Goal: Task Accomplishment & Management: Manage account settings

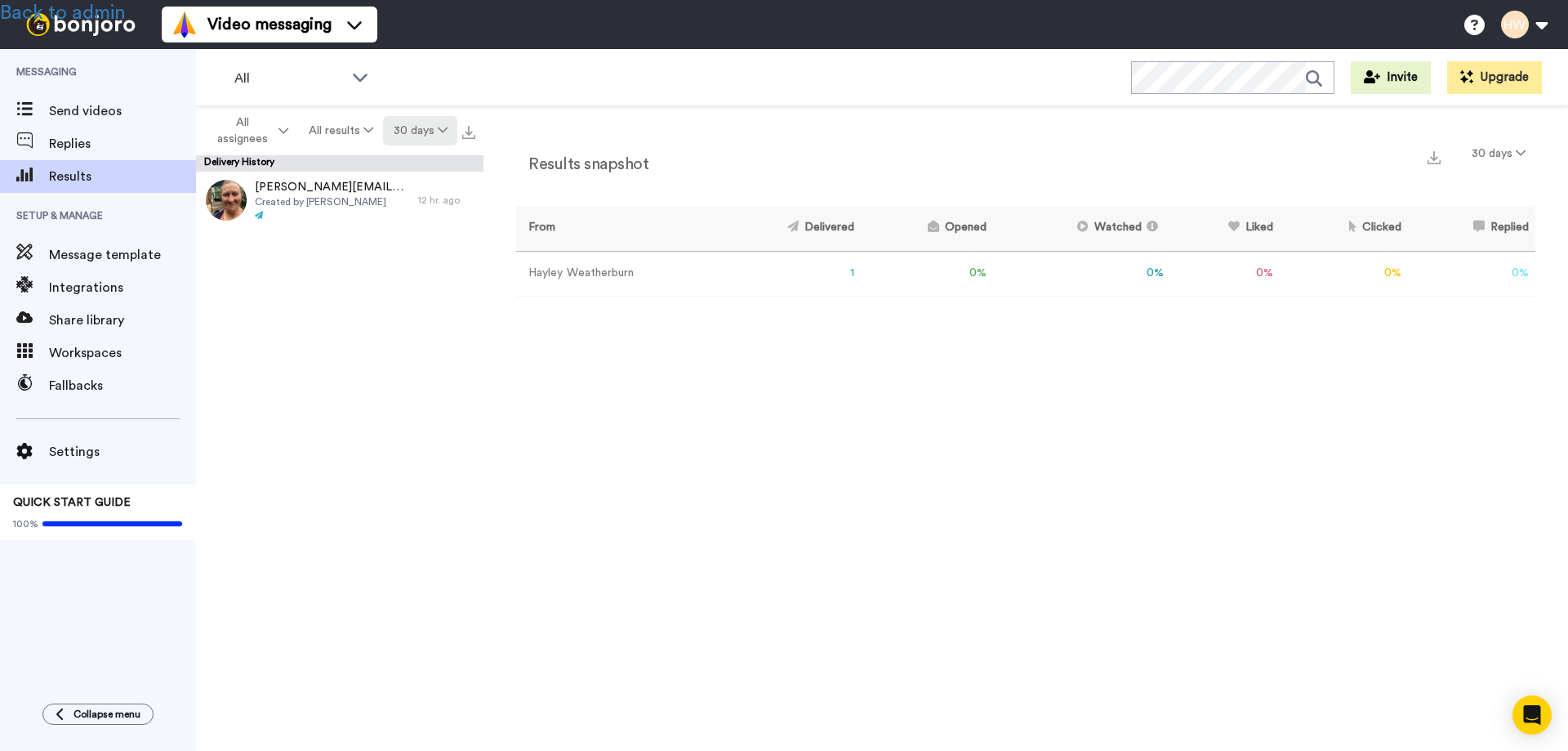
click at [419, 129] on button "30 days" at bounding box center [420, 130] width 74 height 29
click at [406, 368] on span "All time" at bounding box center [400, 369] width 45 height 12
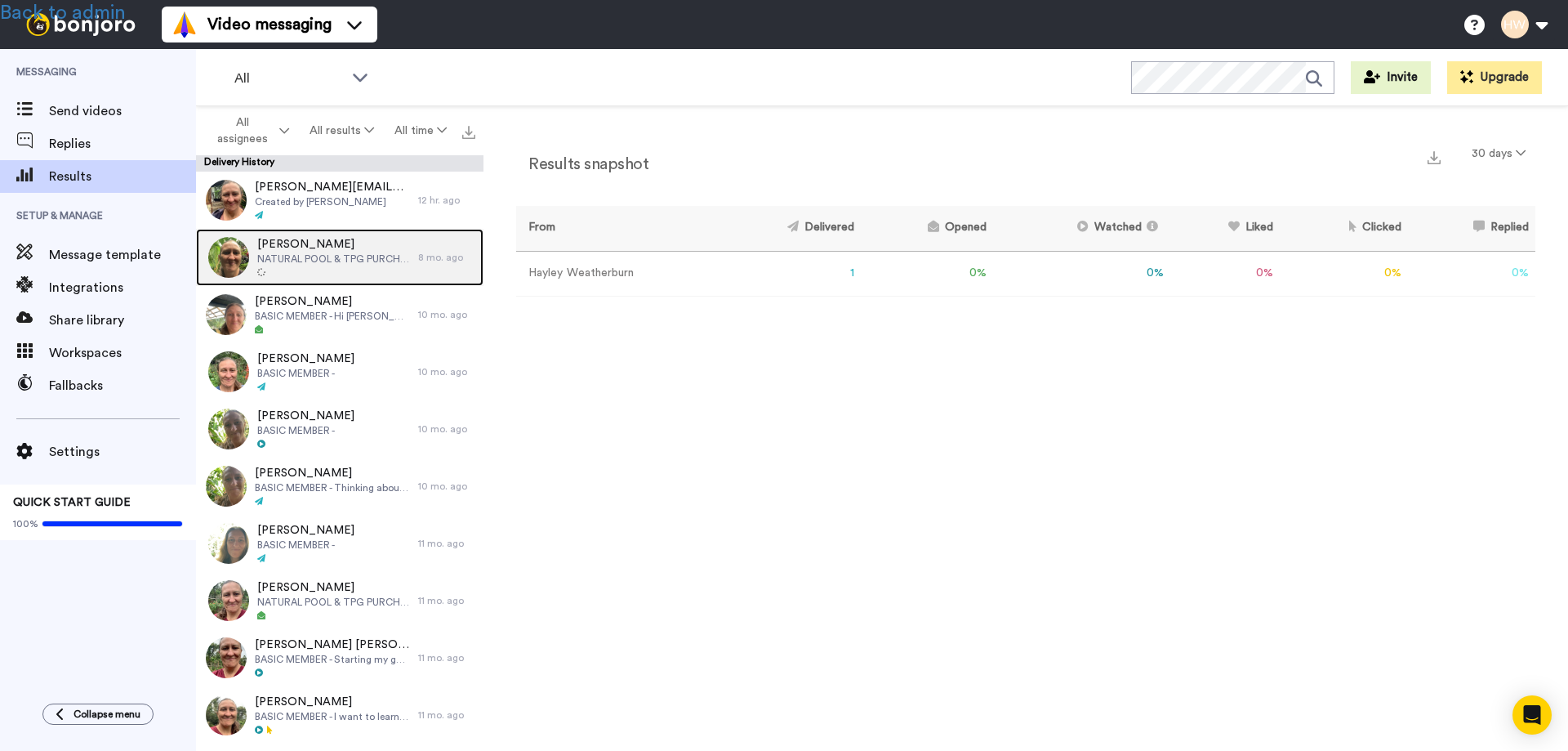
click at [318, 254] on span "NATURAL POOL & TPG PURCHASE" at bounding box center [333, 259] width 153 height 13
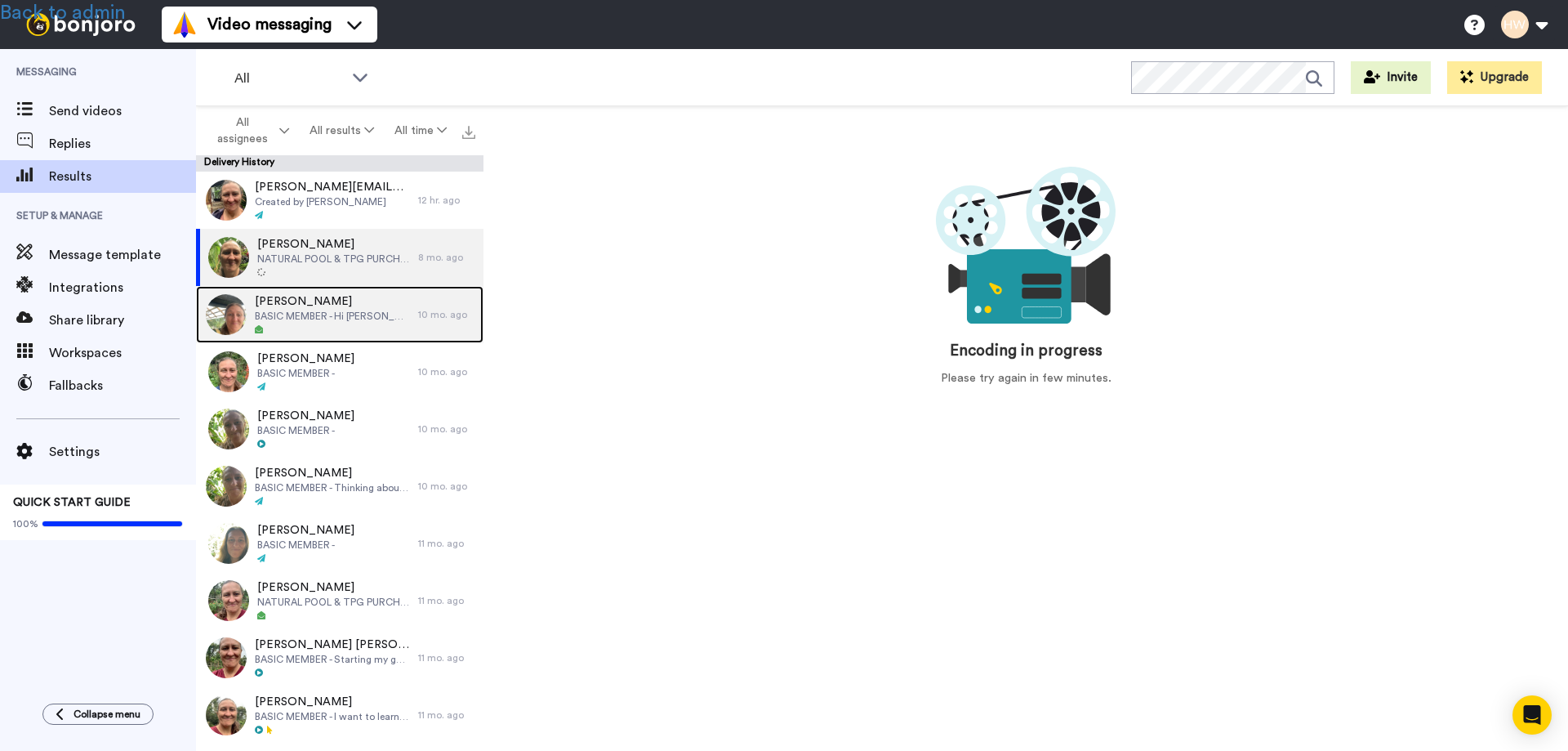
click at [304, 313] on span "BASIC MEMBER - Hi Hayley, joining to add affiliate links on our soon to be rela…" at bounding box center [332, 316] width 155 height 13
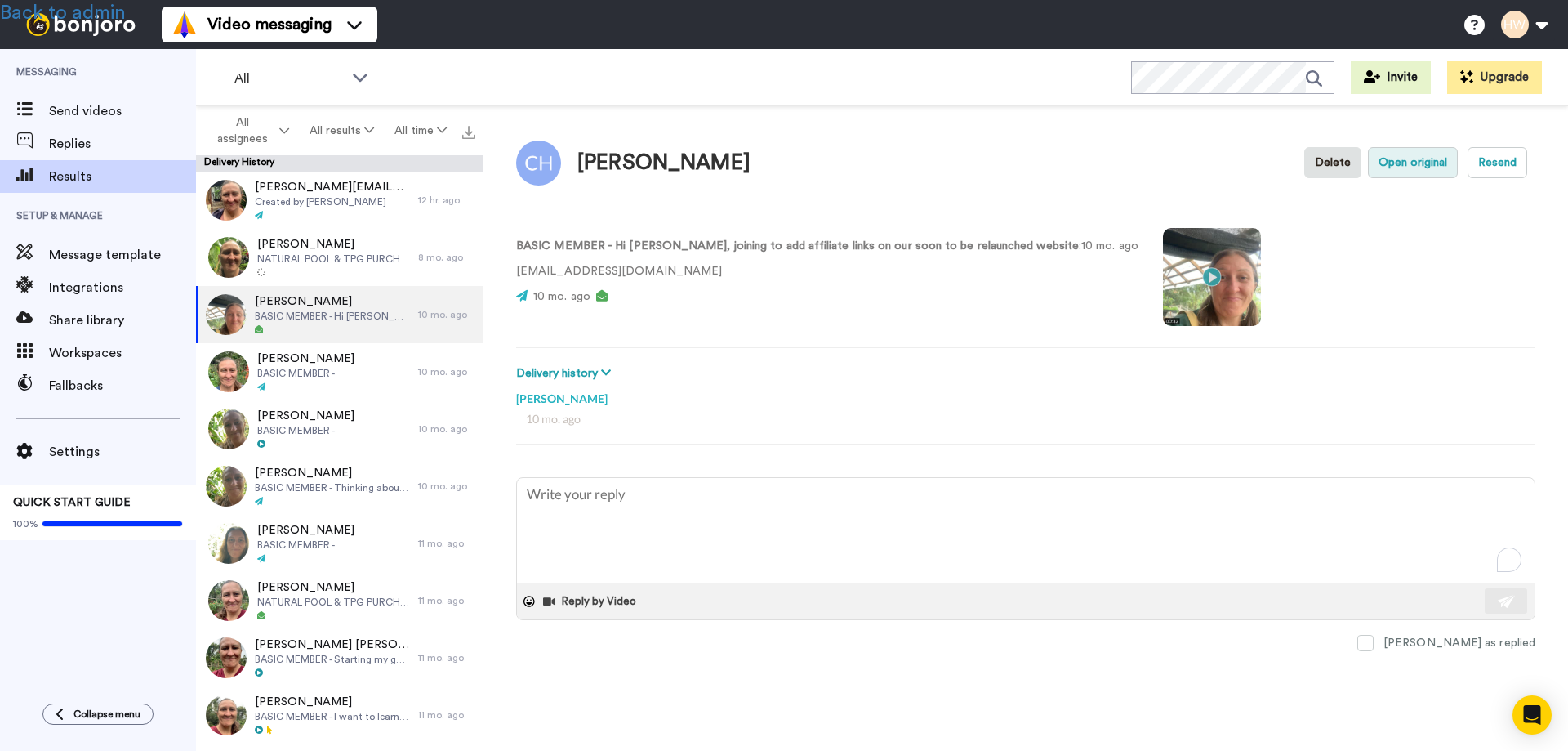
click at [1407, 166] on button "Open original" at bounding box center [1413, 162] width 90 height 31
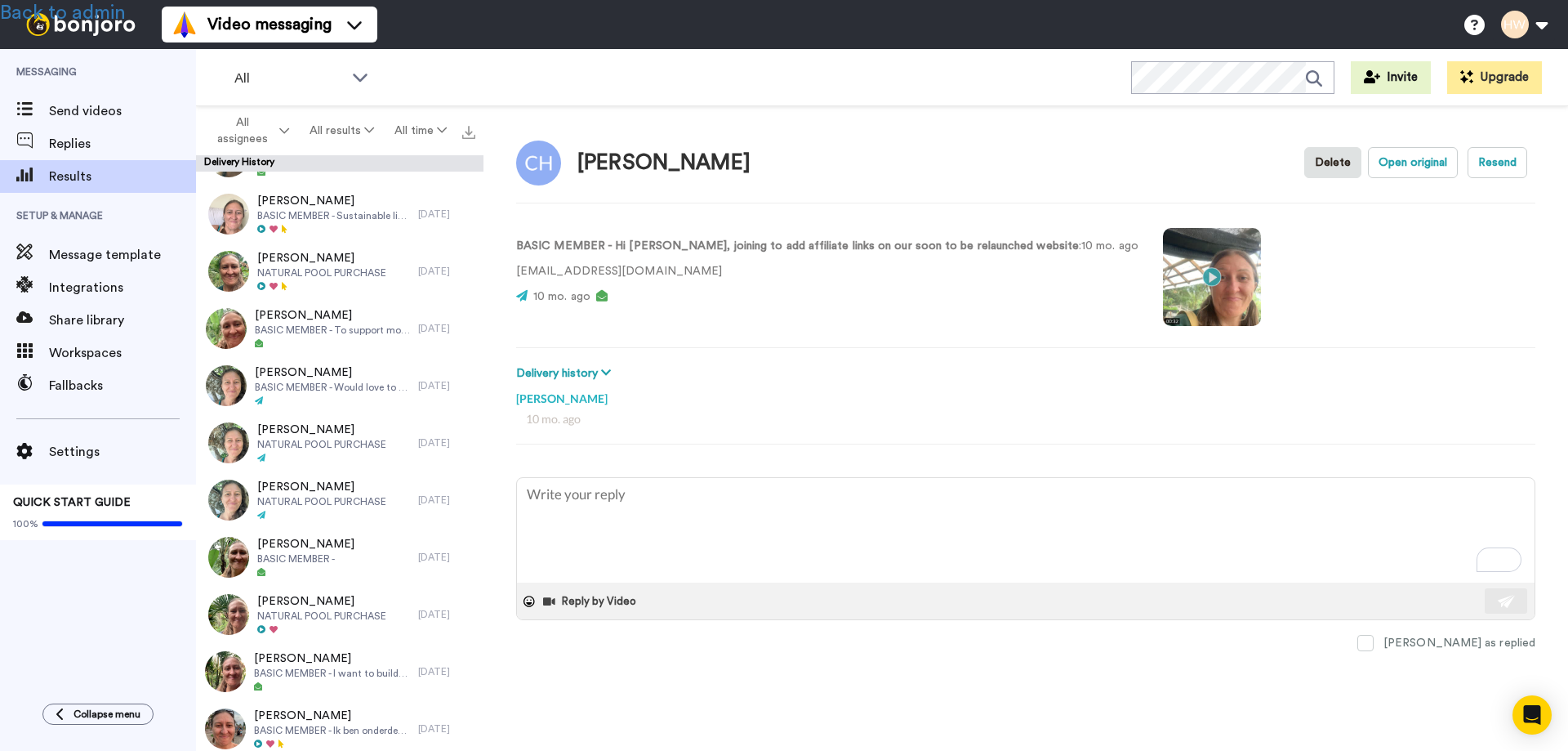
scroll to position [5129, 0]
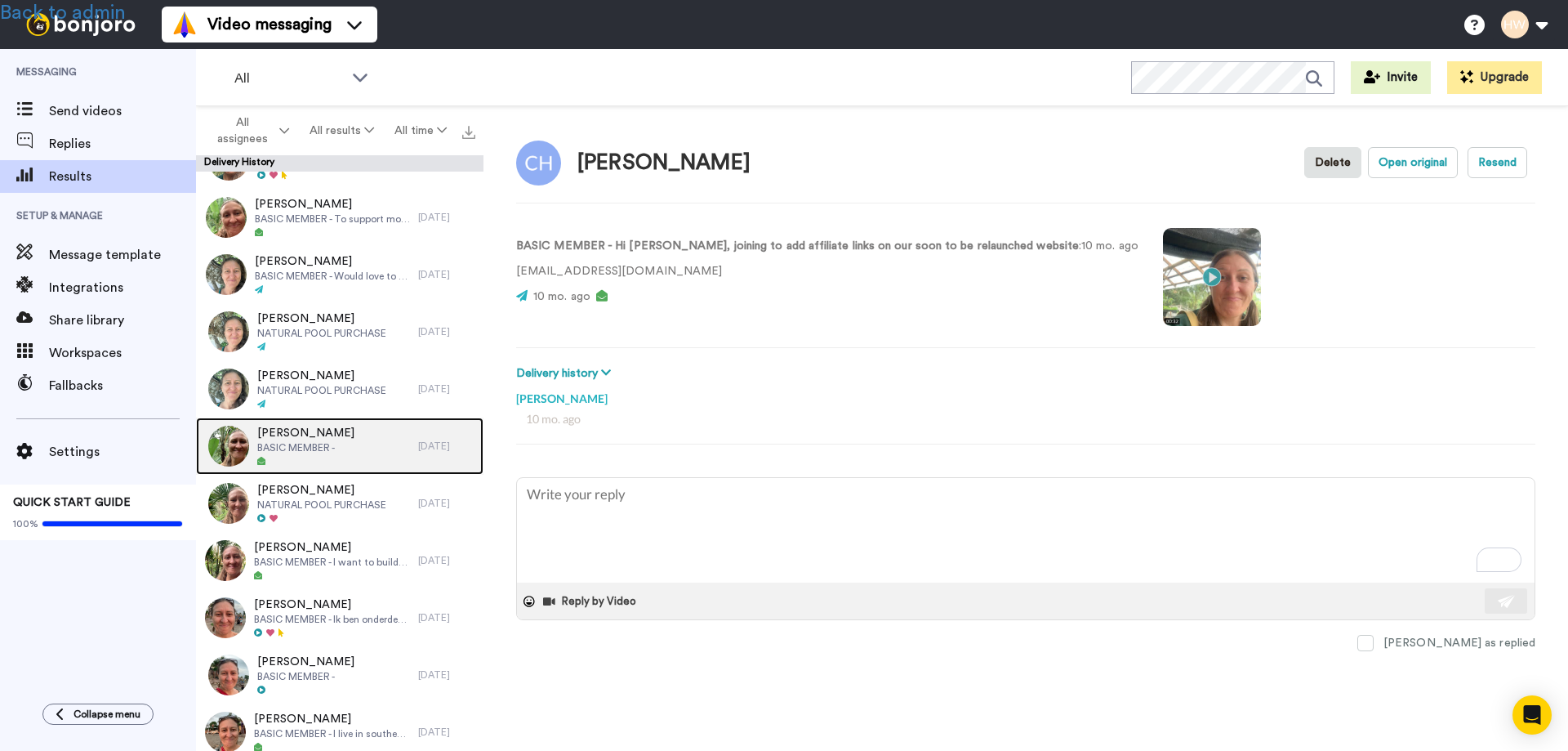
click at [333, 434] on span "[PERSON_NAME]" at bounding box center [305, 433] width 97 height 17
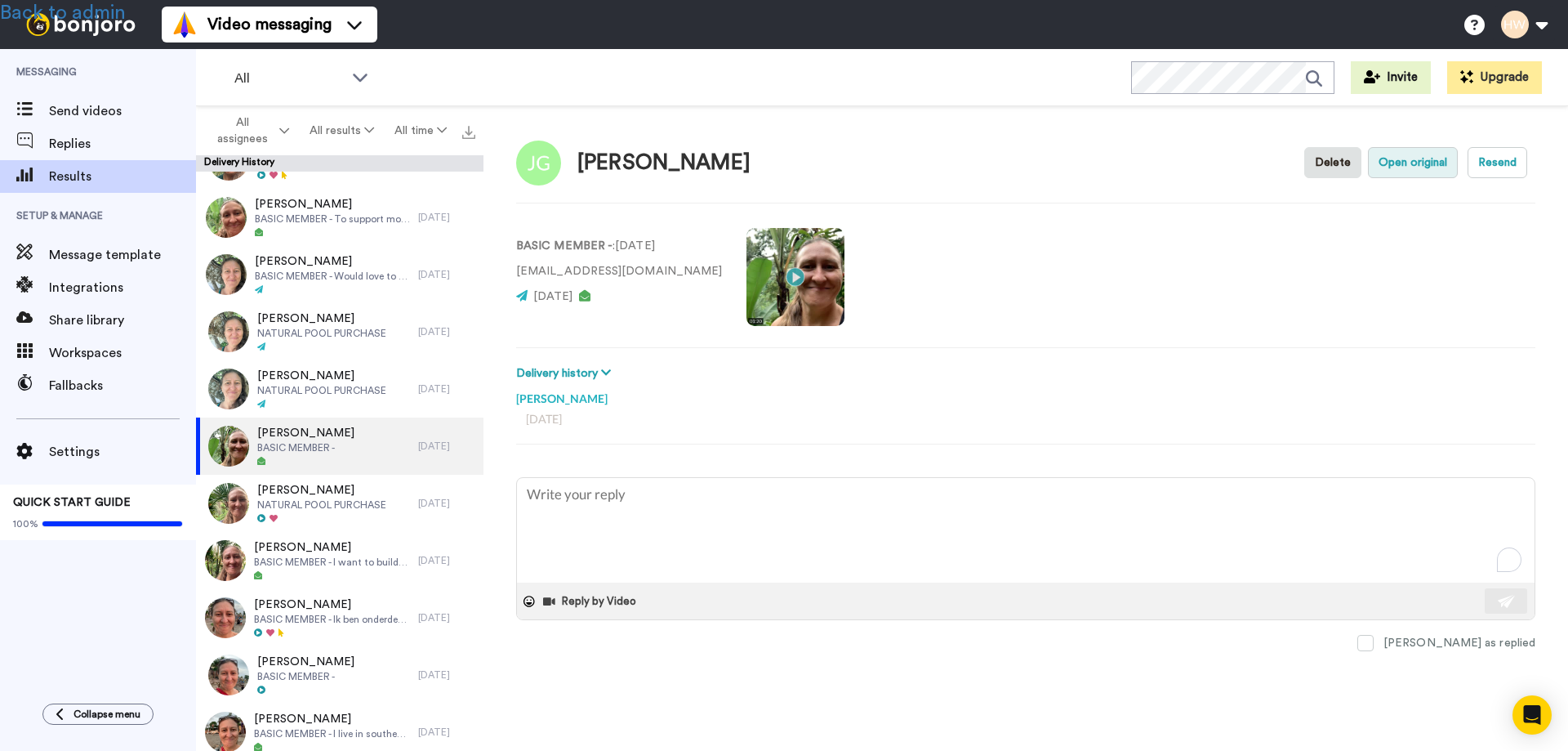
click at [1423, 161] on button "Open original" at bounding box center [1413, 162] width 90 height 31
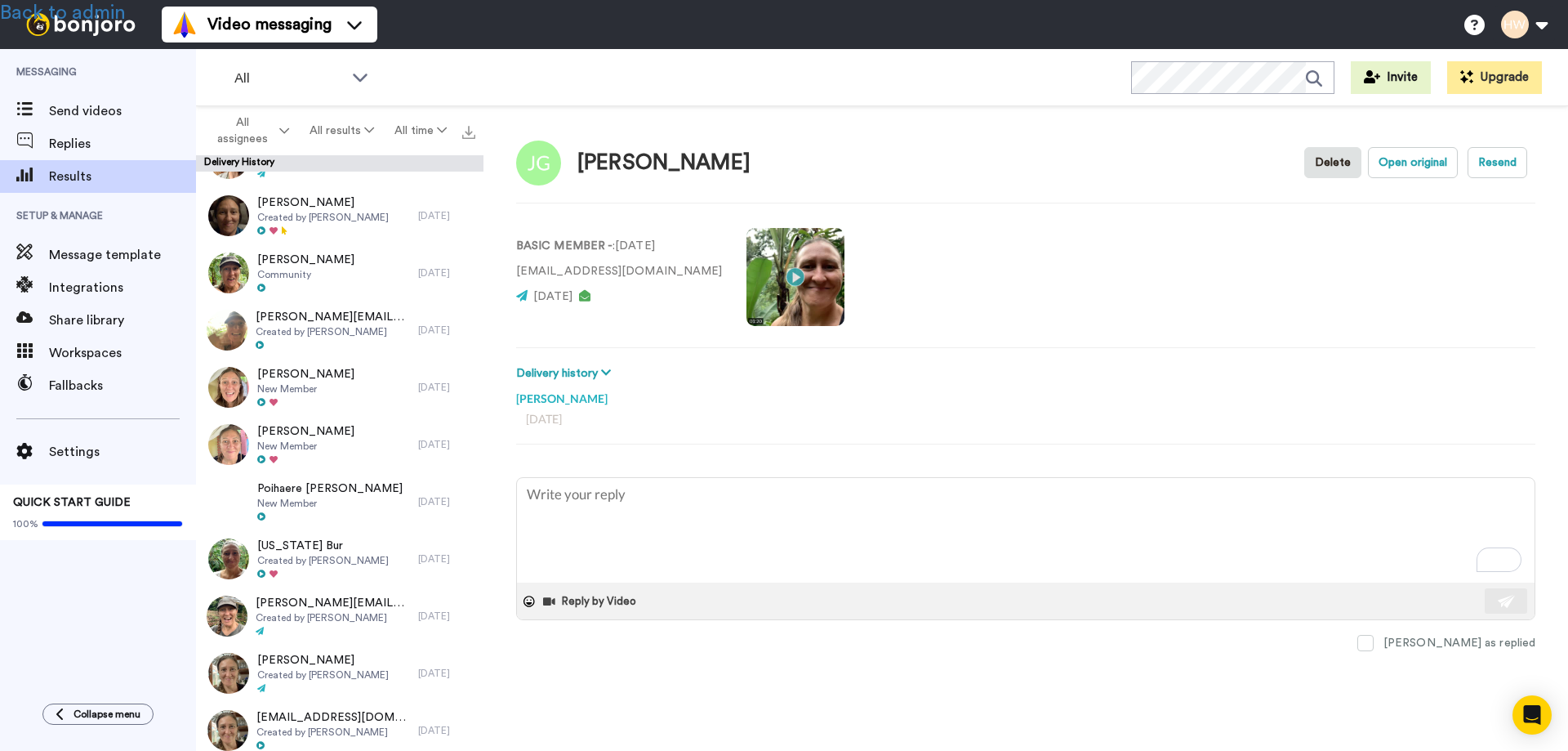
scroll to position [10961, 0]
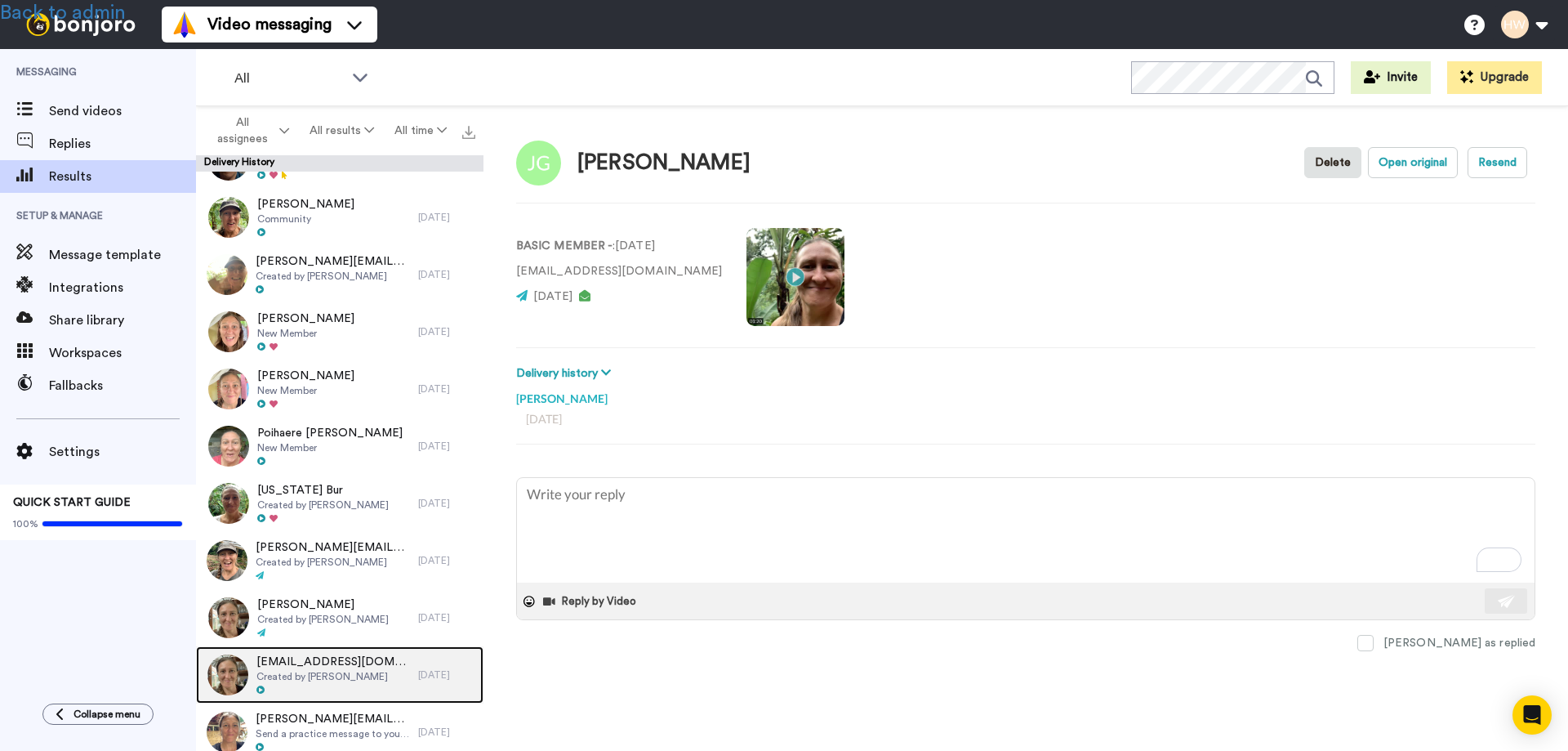
click at [318, 667] on span "lindsay.weatherburn@gmail.com" at bounding box center [333, 662] width 154 height 17
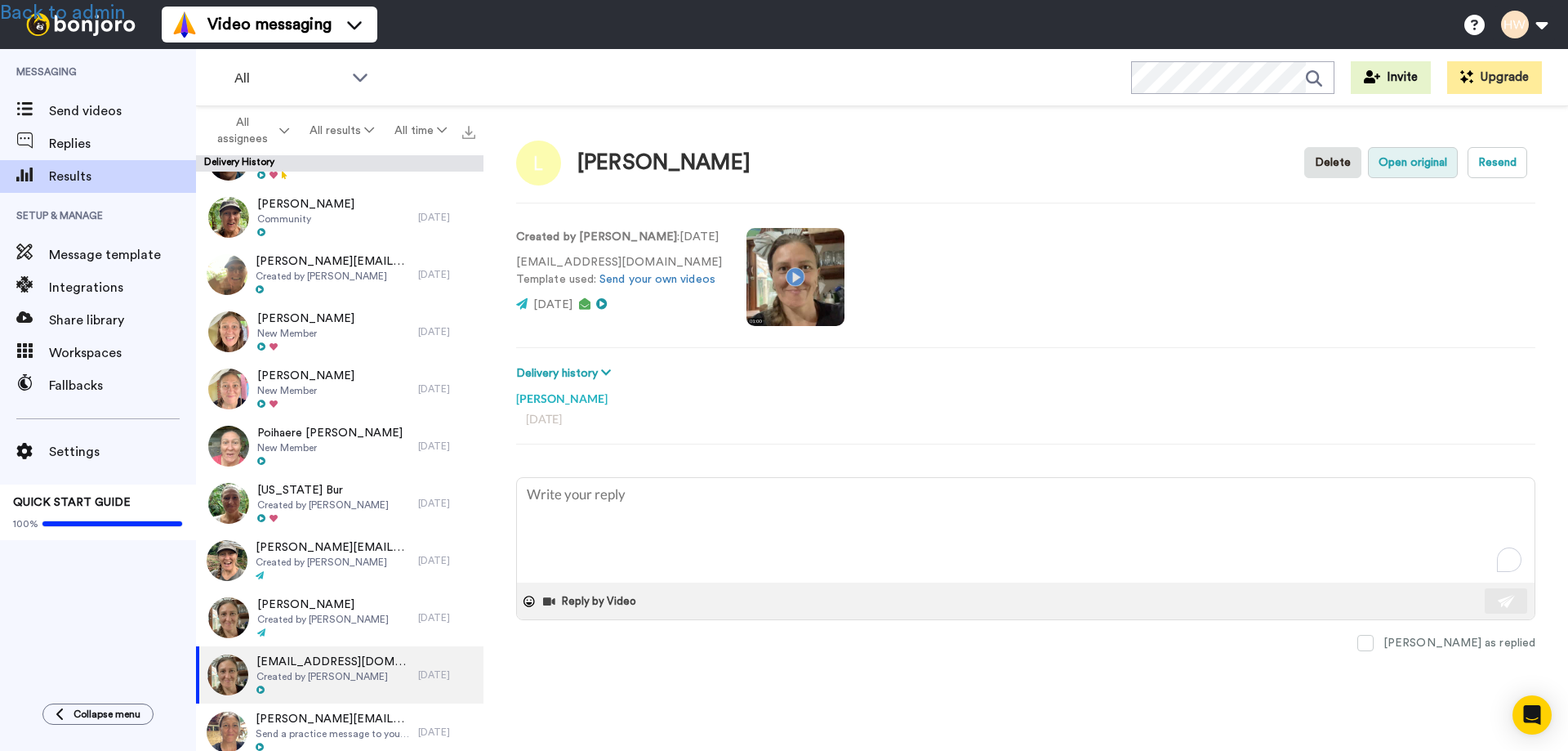
click at [1396, 167] on button "Open original" at bounding box center [1413, 162] width 90 height 31
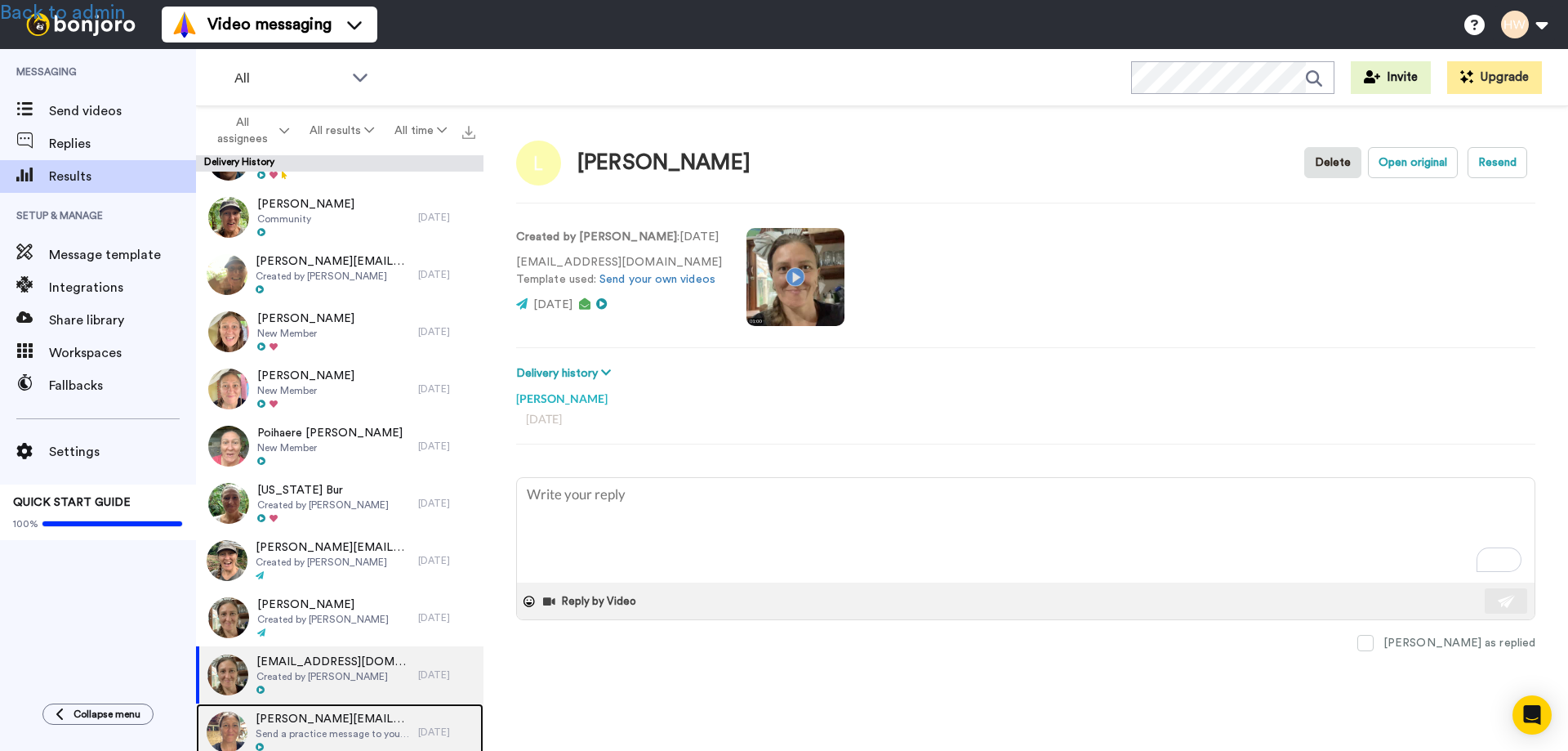
click at [312, 730] on span "Send a practice message to yourself" at bounding box center [333, 734] width 155 height 13
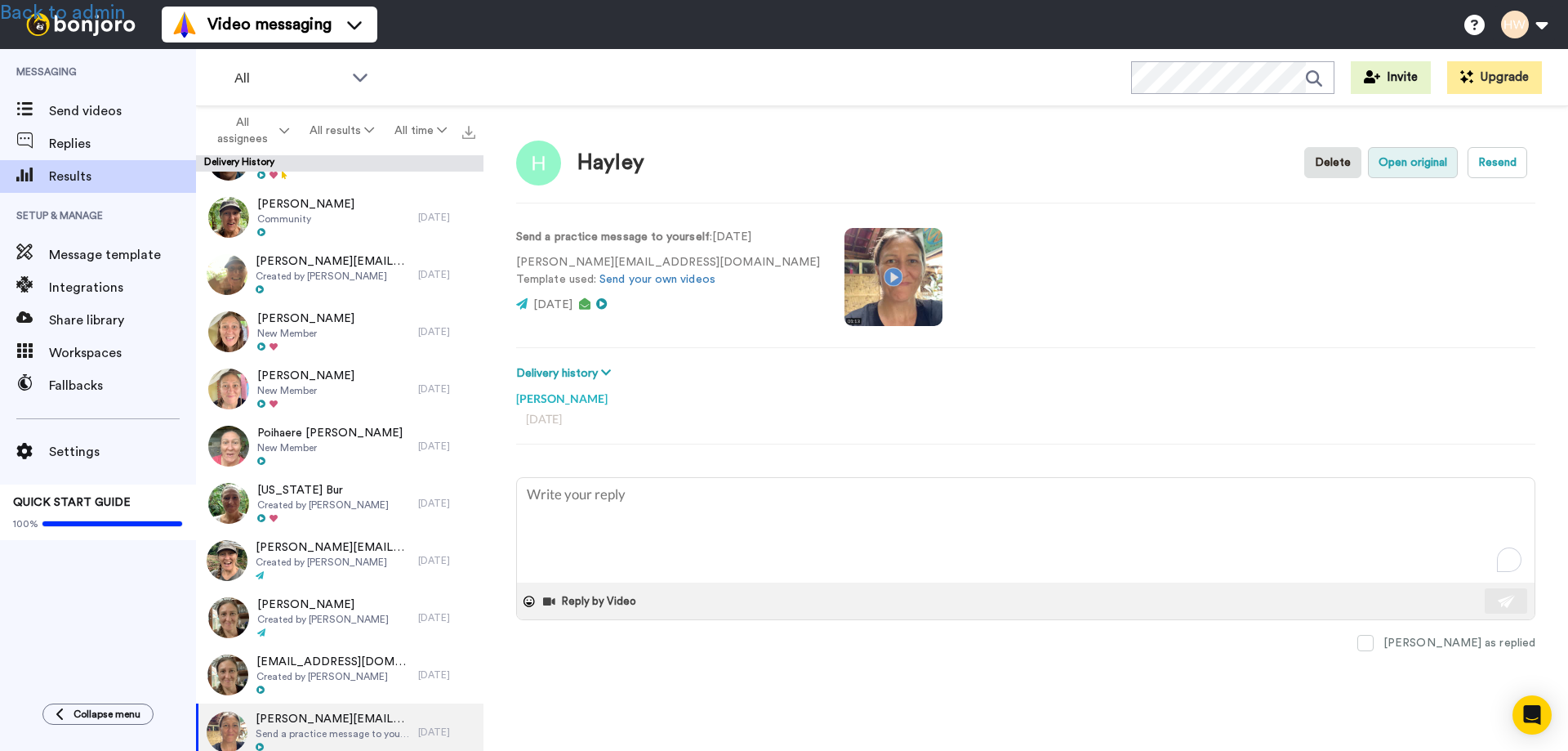
click at [1419, 168] on button "Open original" at bounding box center [1413, 162] width 90 height 31
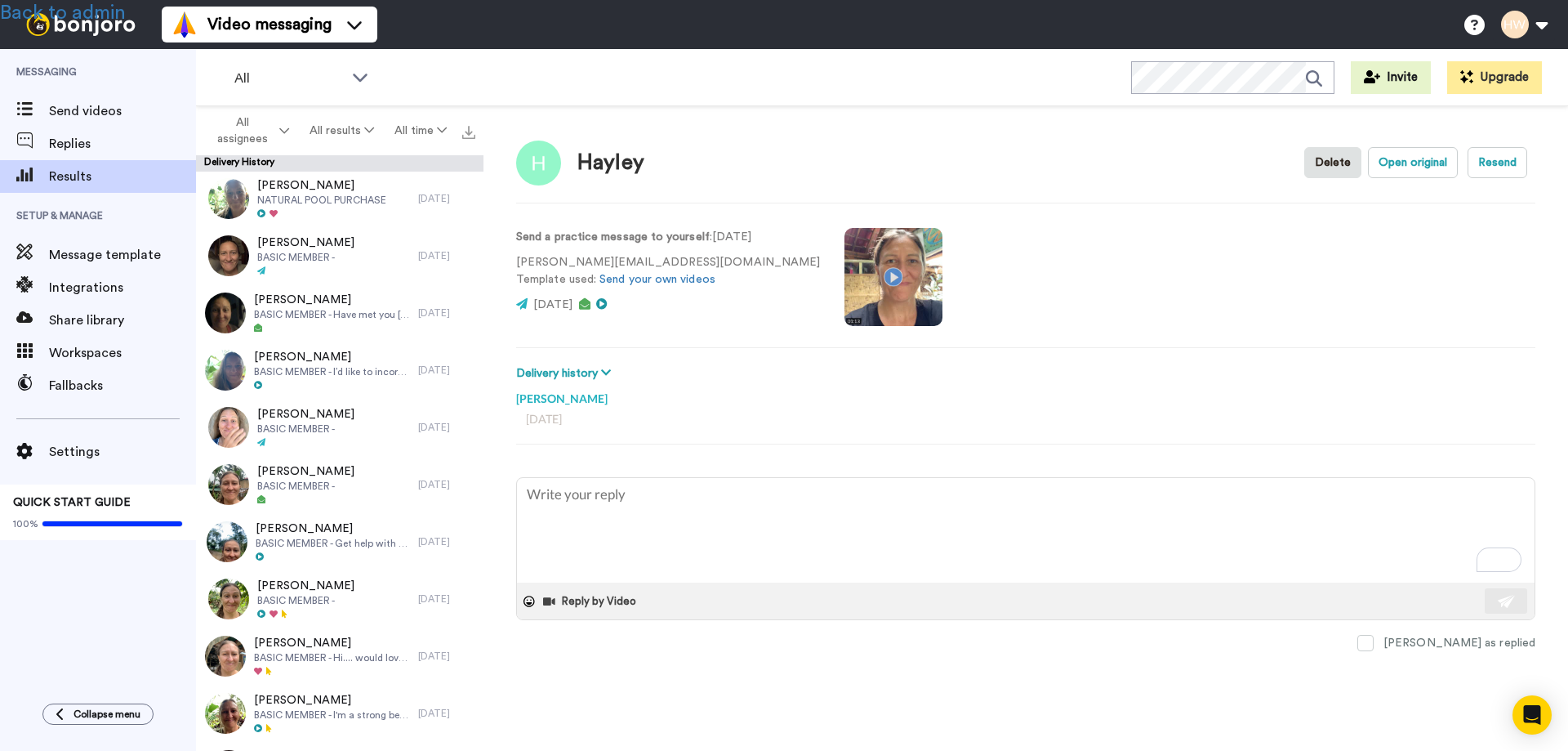
scroll to position [7285, 0]
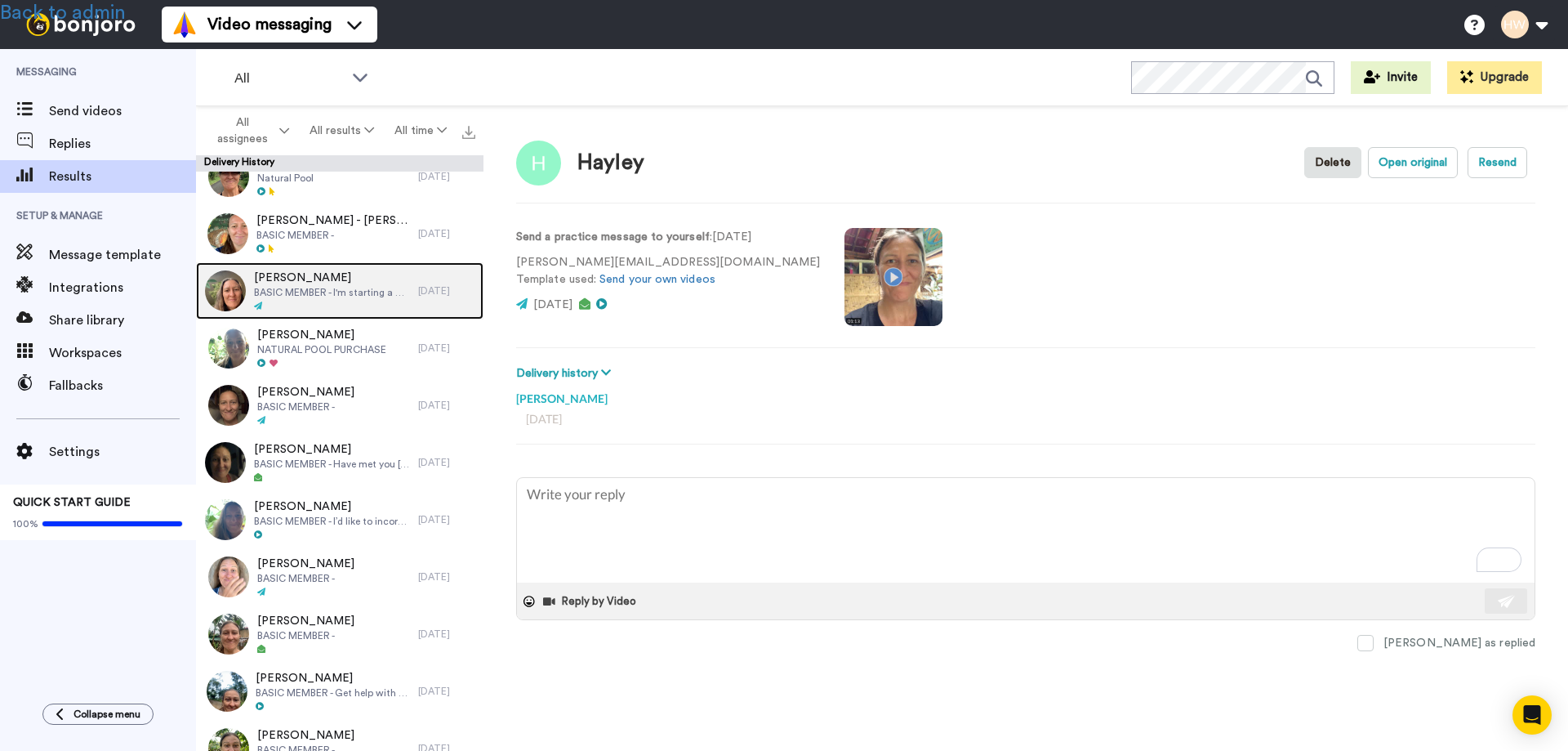
click at [322, 290] on span "BASIC MEMBER - I'm starting a garden in Bali and am curious to learn what other…" at bounding box center [332, 293] width 156 height 13
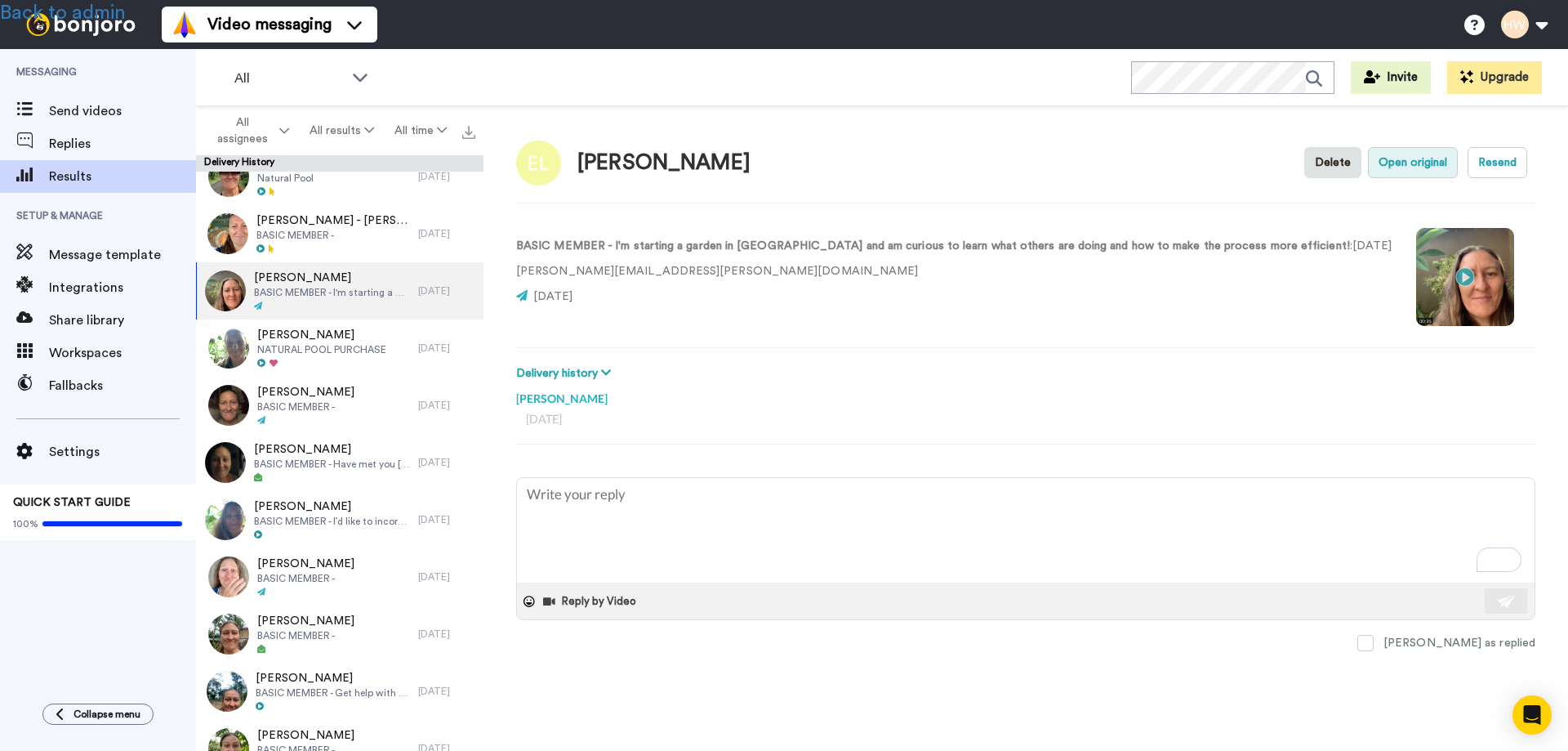
click at [1396, 162] on button "Open original" at bounding box center [1413, 162] width 90 height 31
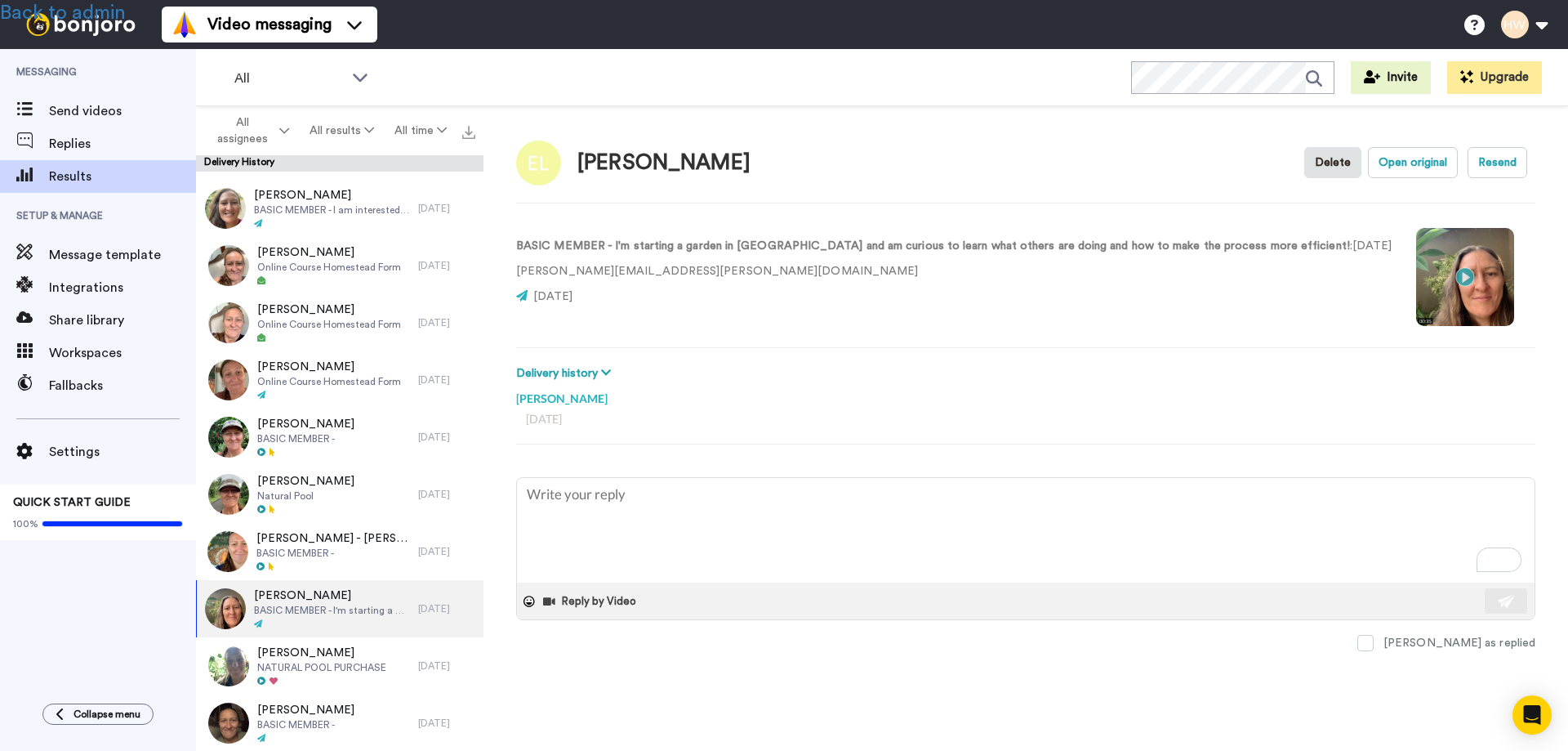
scroll to position [6959, 0]
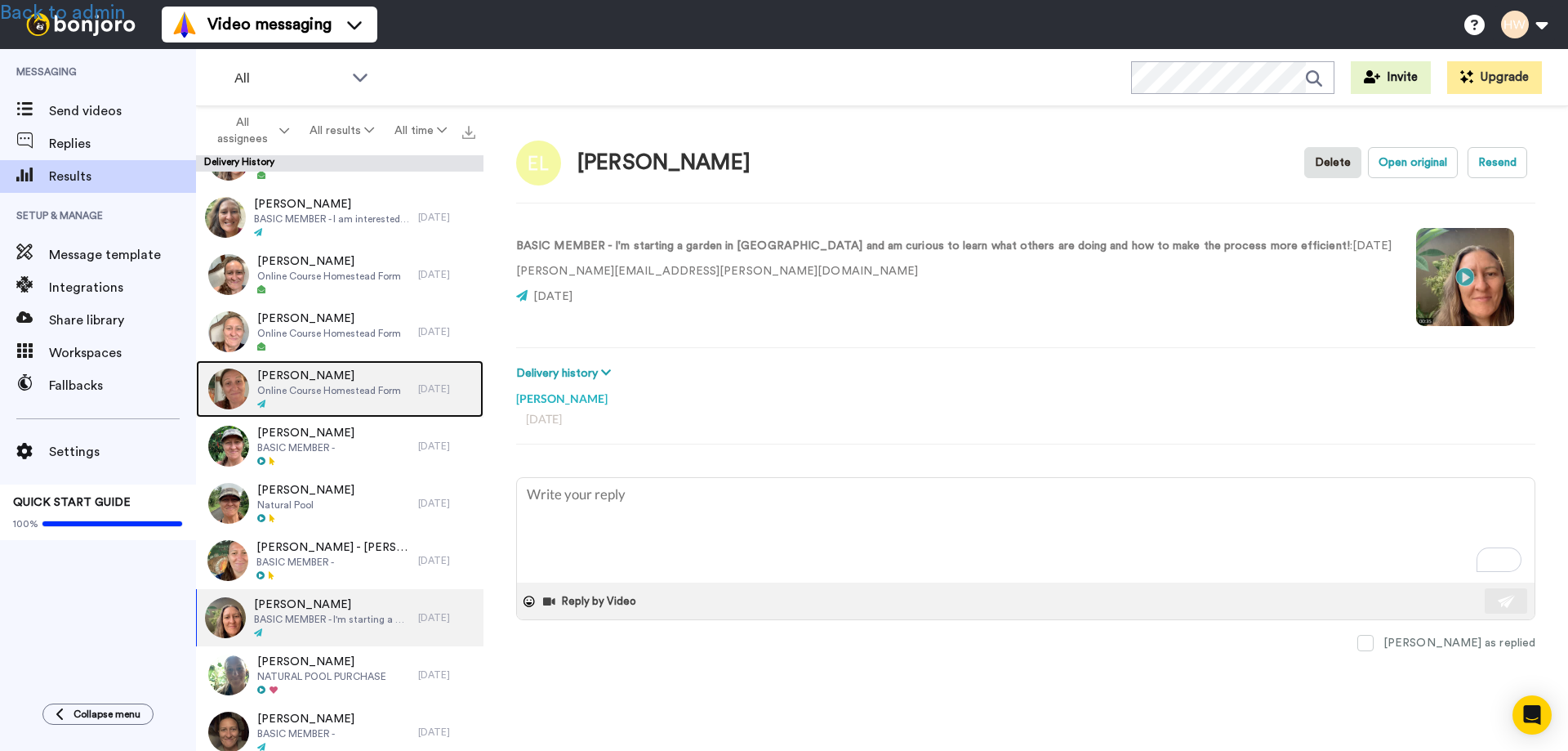
click at [327, 384] on span "Online Course Homestead Form" at bounding box center [328, 391] width 144 height 13
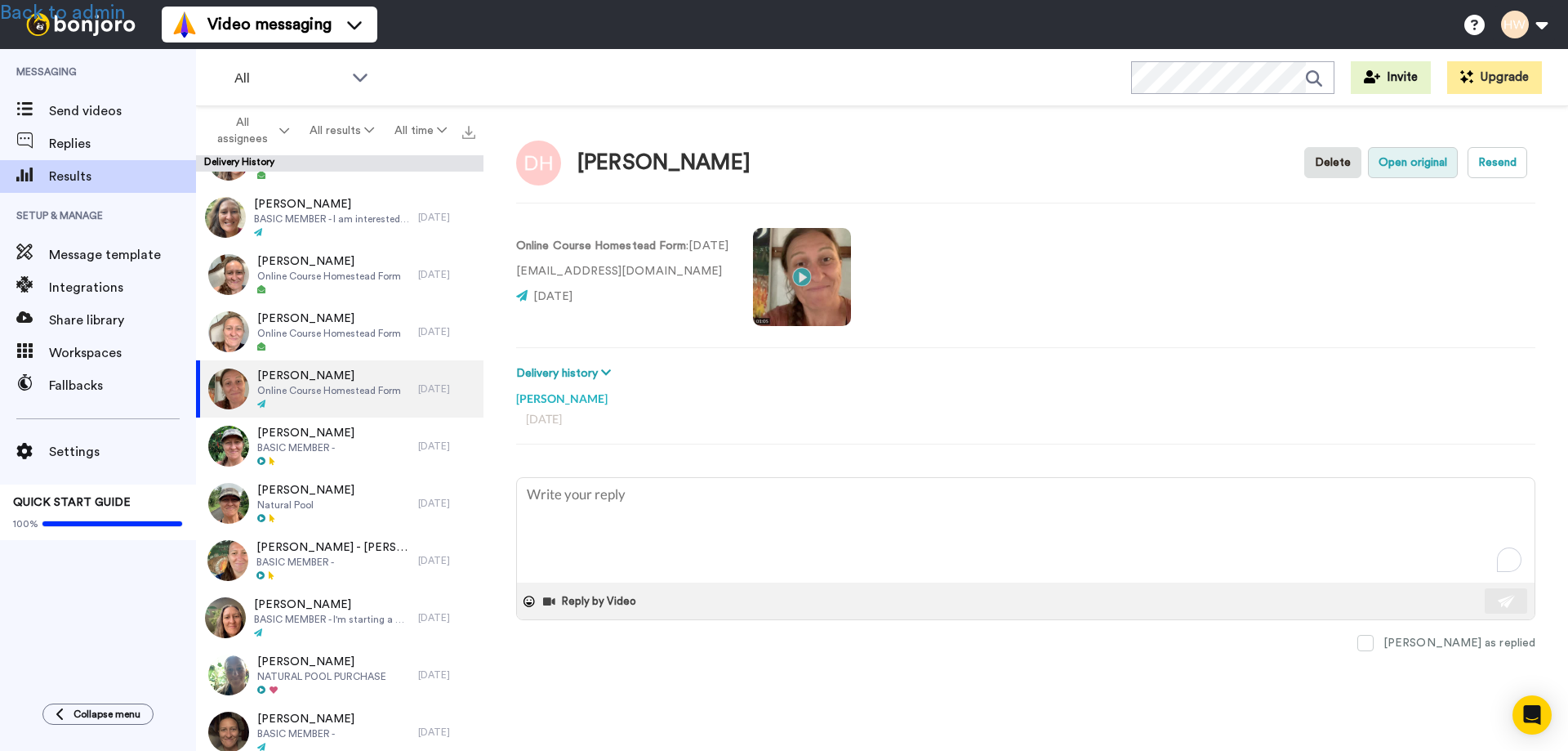
click at [1415, 159] on button "Open original" at bounding box center [1413, 162] width 90 height 31
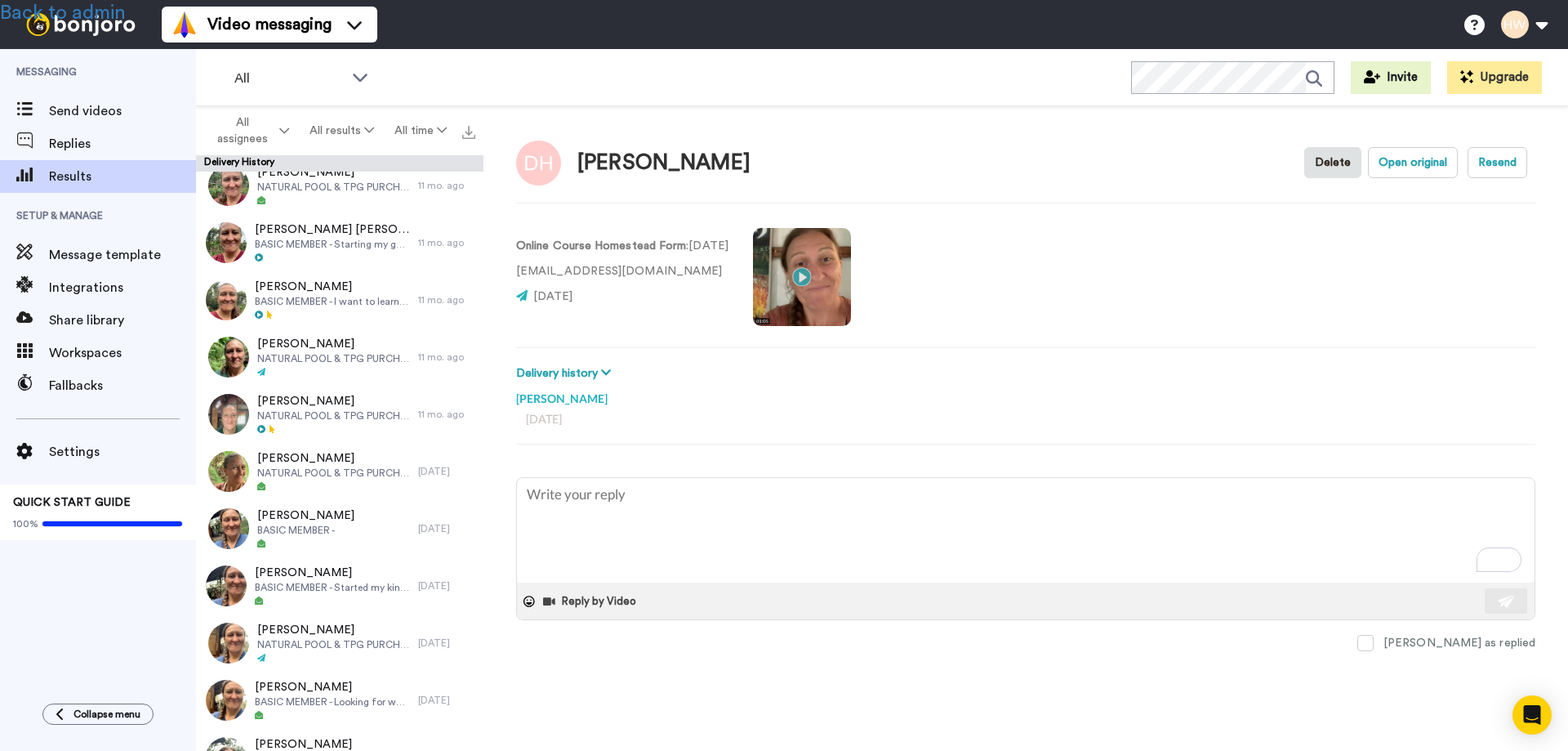
scroll to position [424, 0]
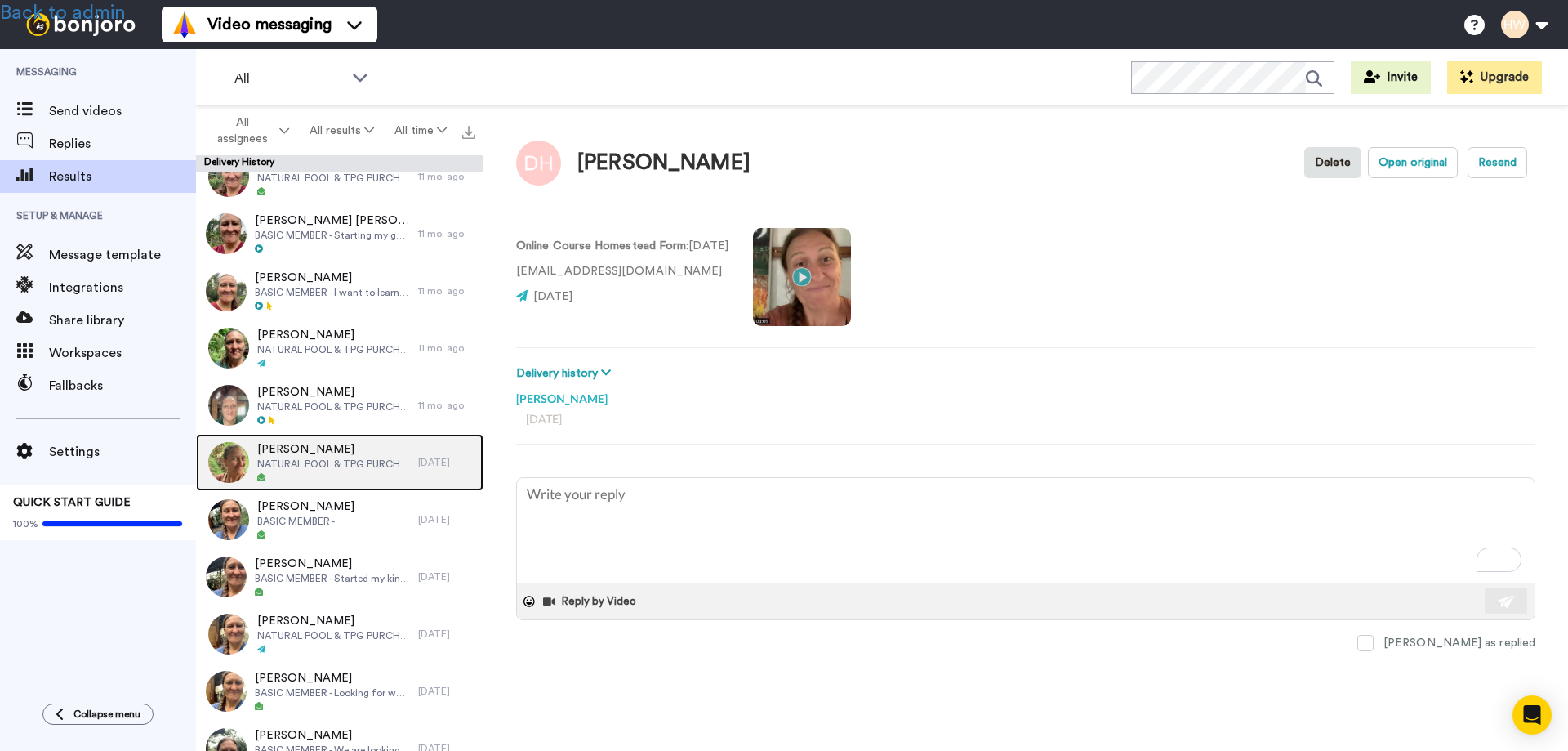
click at [318, 465] on span "NATURAL POOL & TPG PURCHASE" at bounding box center [333, 464] width 153 height 13
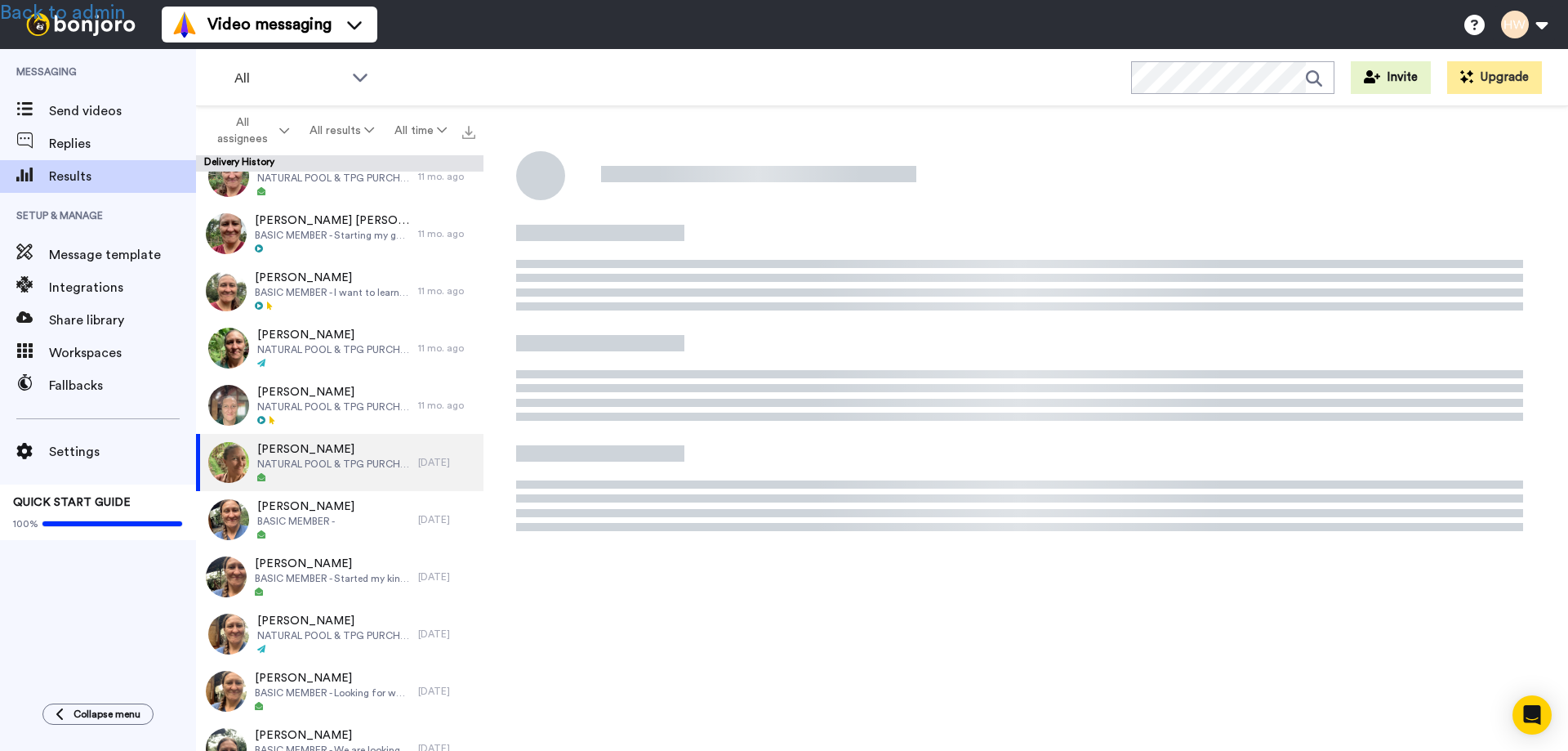
type textarea "x"
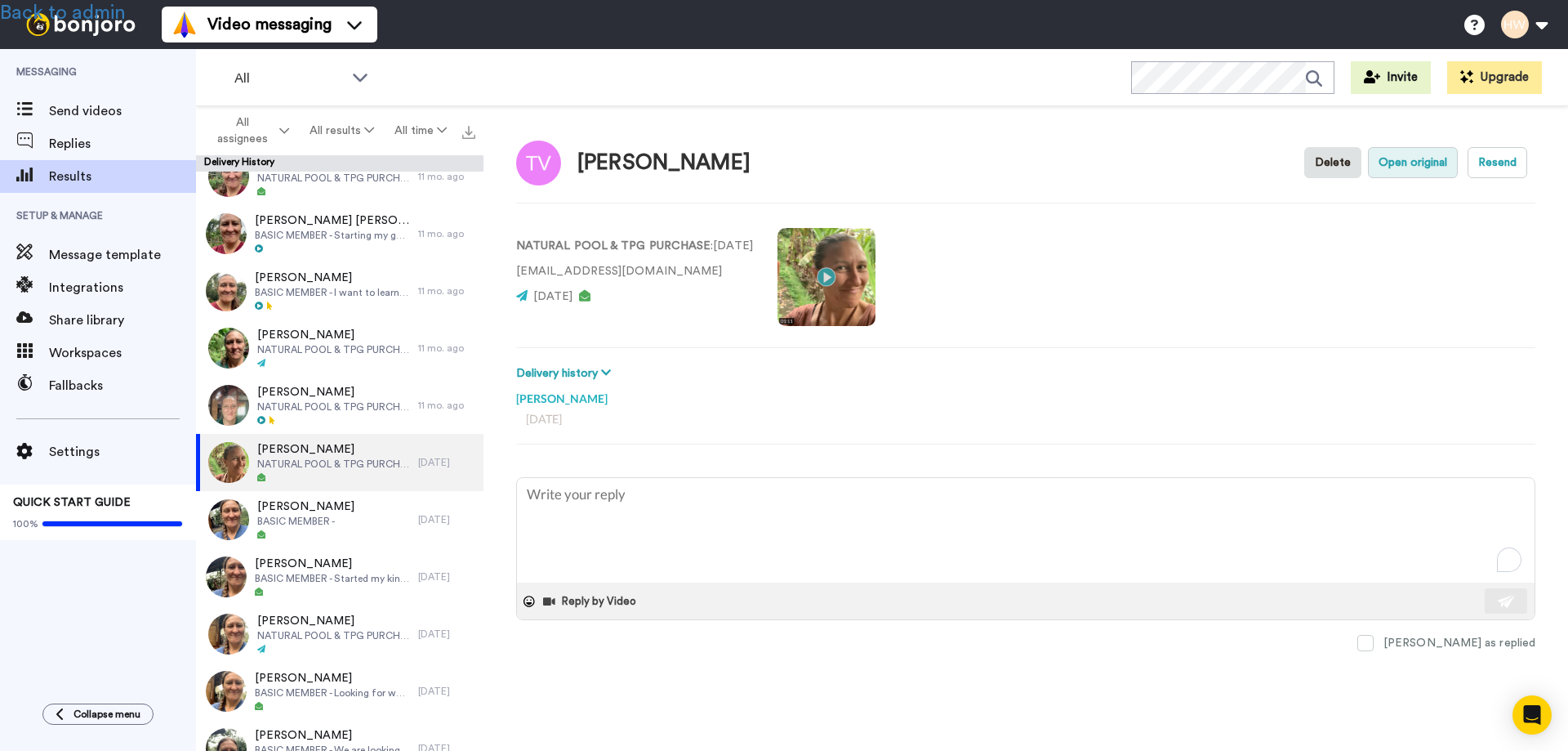
click at [1403, 168] on button "Open original" at bounding box center [1413, 162] width 90 height 31
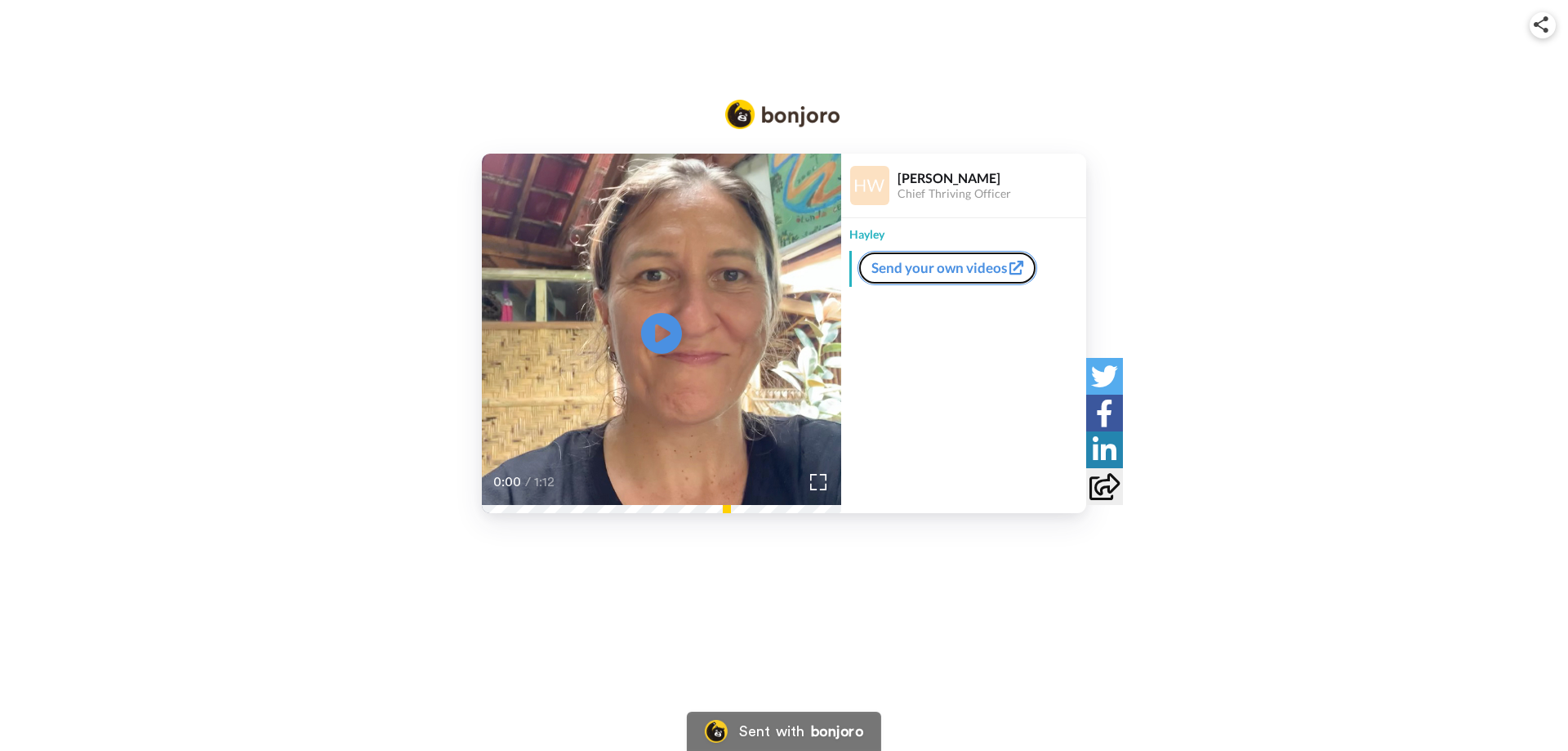
click at [934, 269] on link "Send your own videos" at bounding box center [947, 268] width 180 height 34
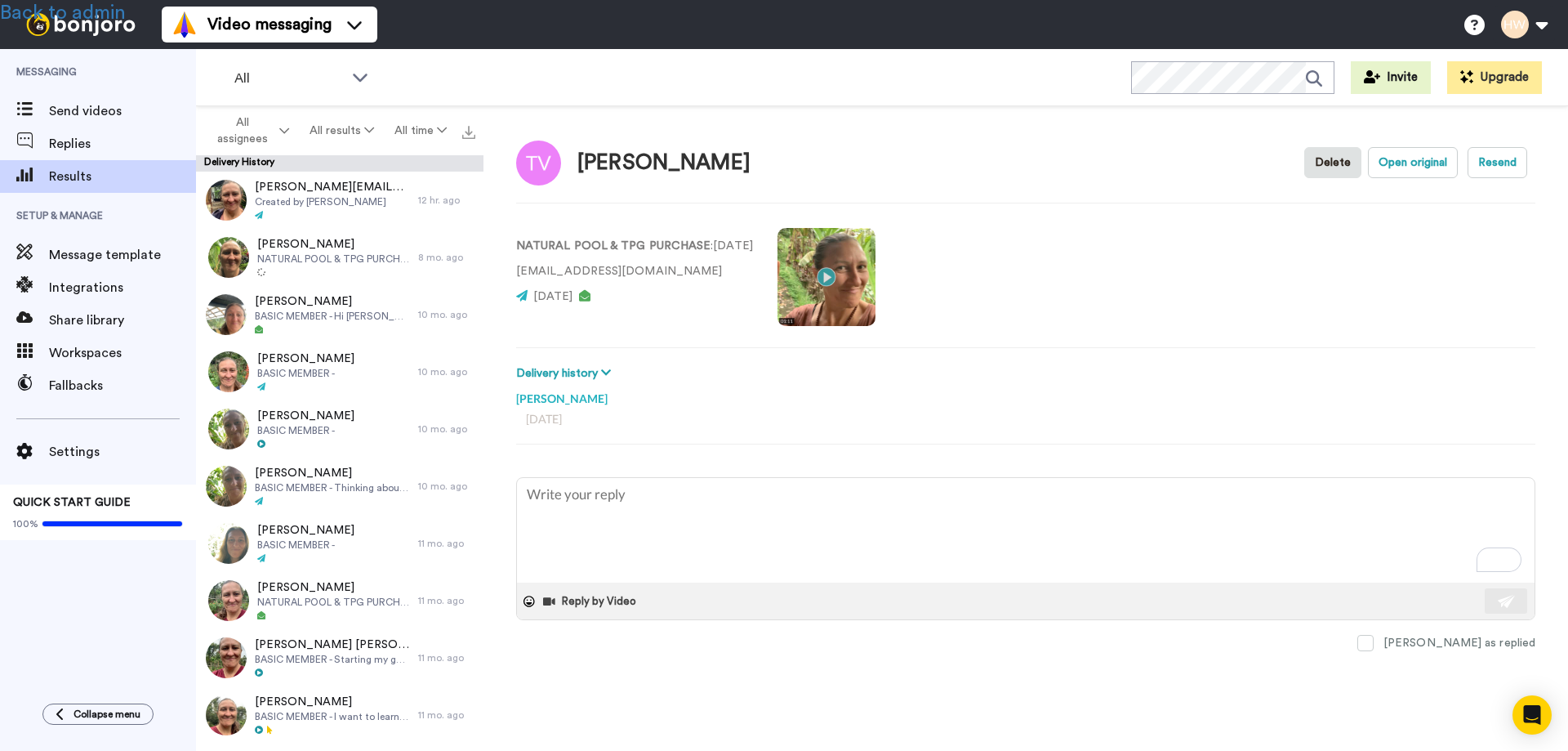
scroll to position [424, 0]
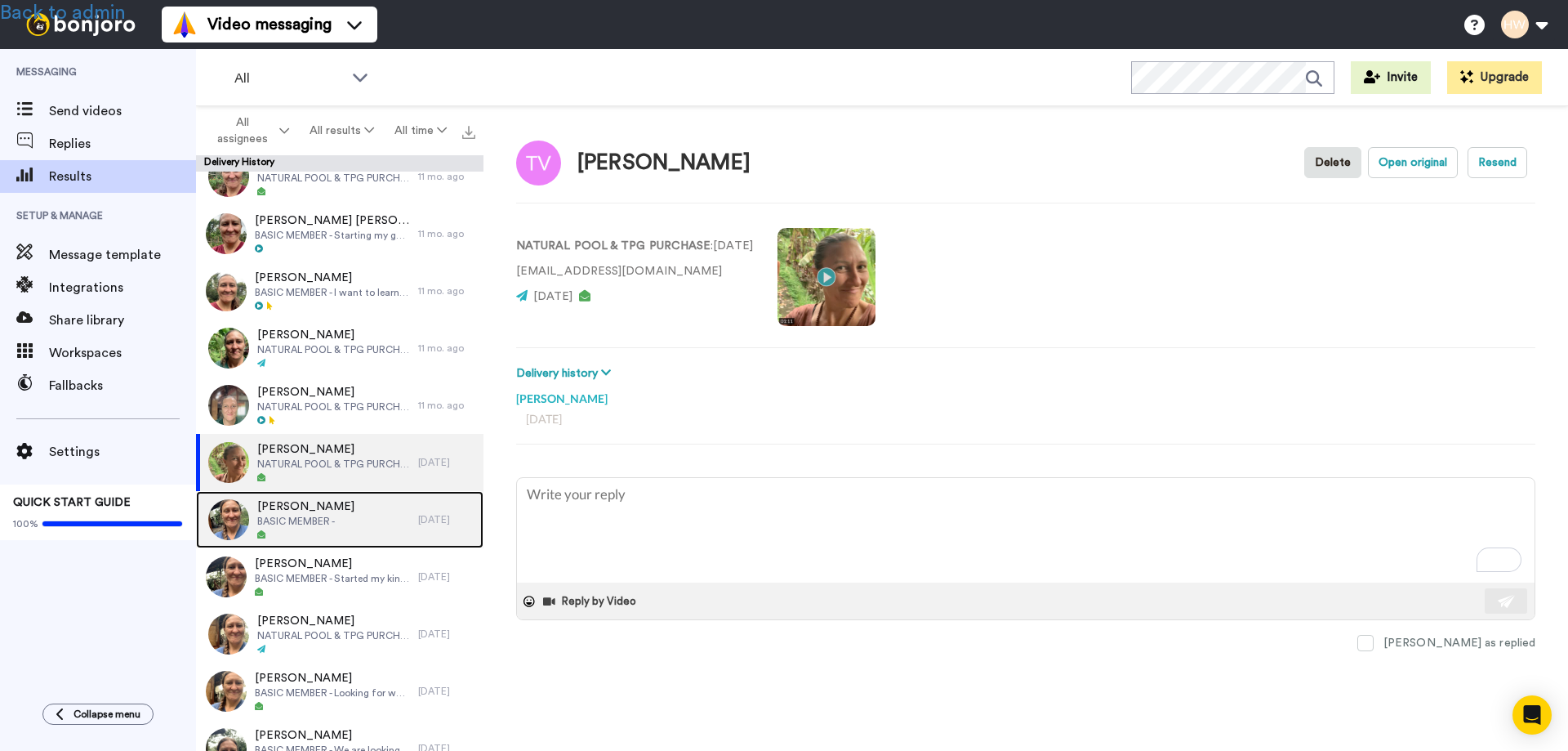
click at [321, 513] on span "Ana Dias" at bounding box center [305, 506] width 97 height 17
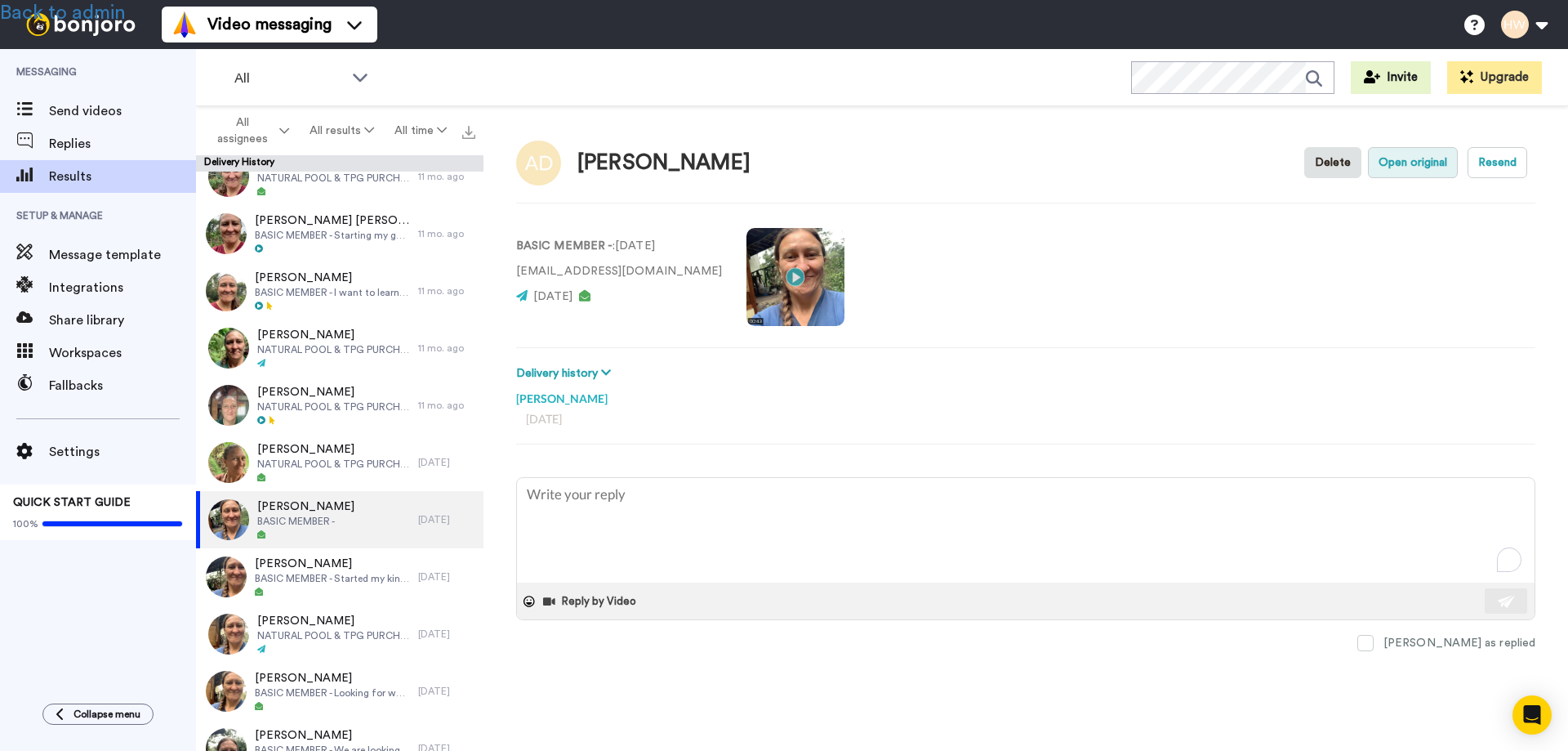
click at [1404, 161] on button "Open original" at bounding box center [1413, 162] width 90 height 31
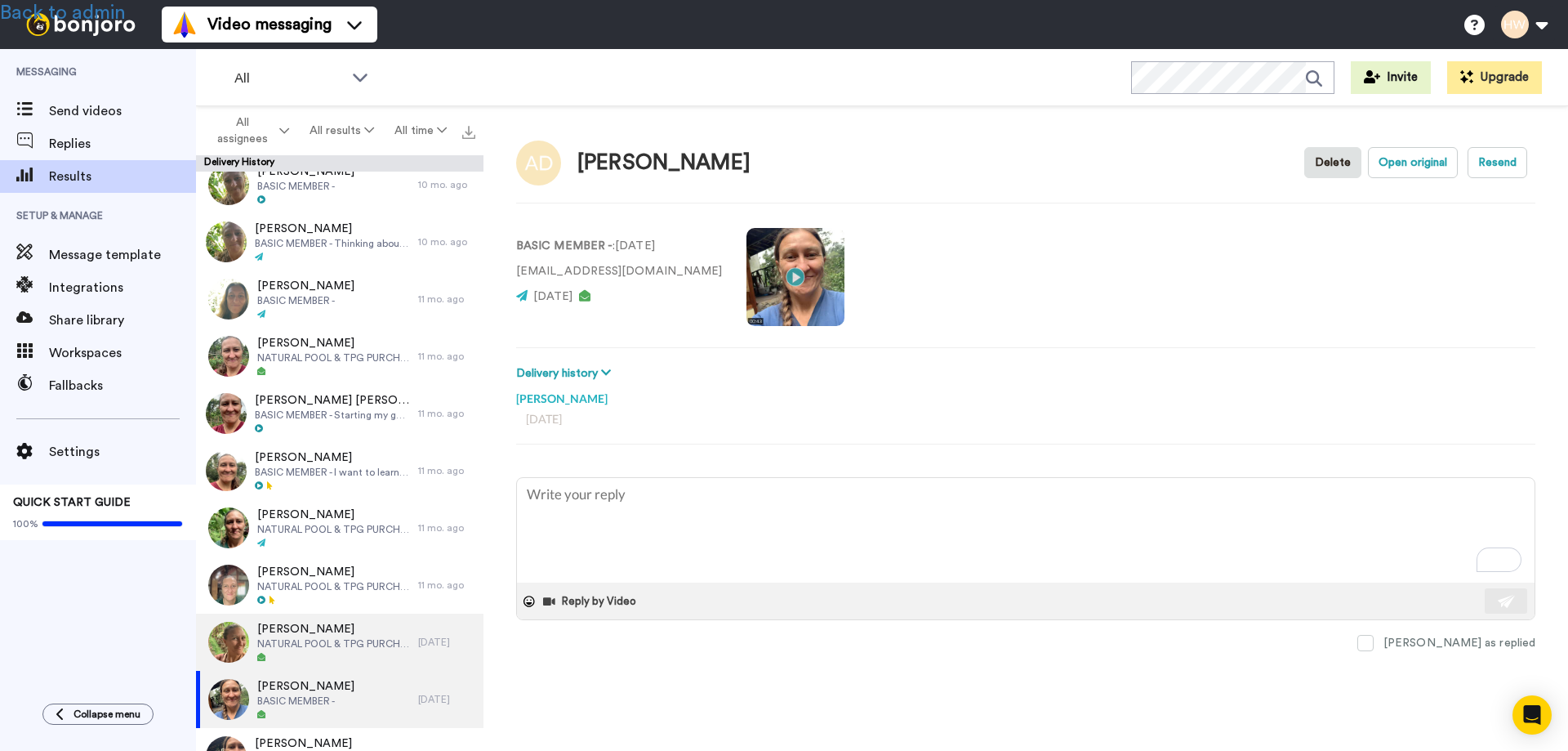
scroll to position [179, 0]
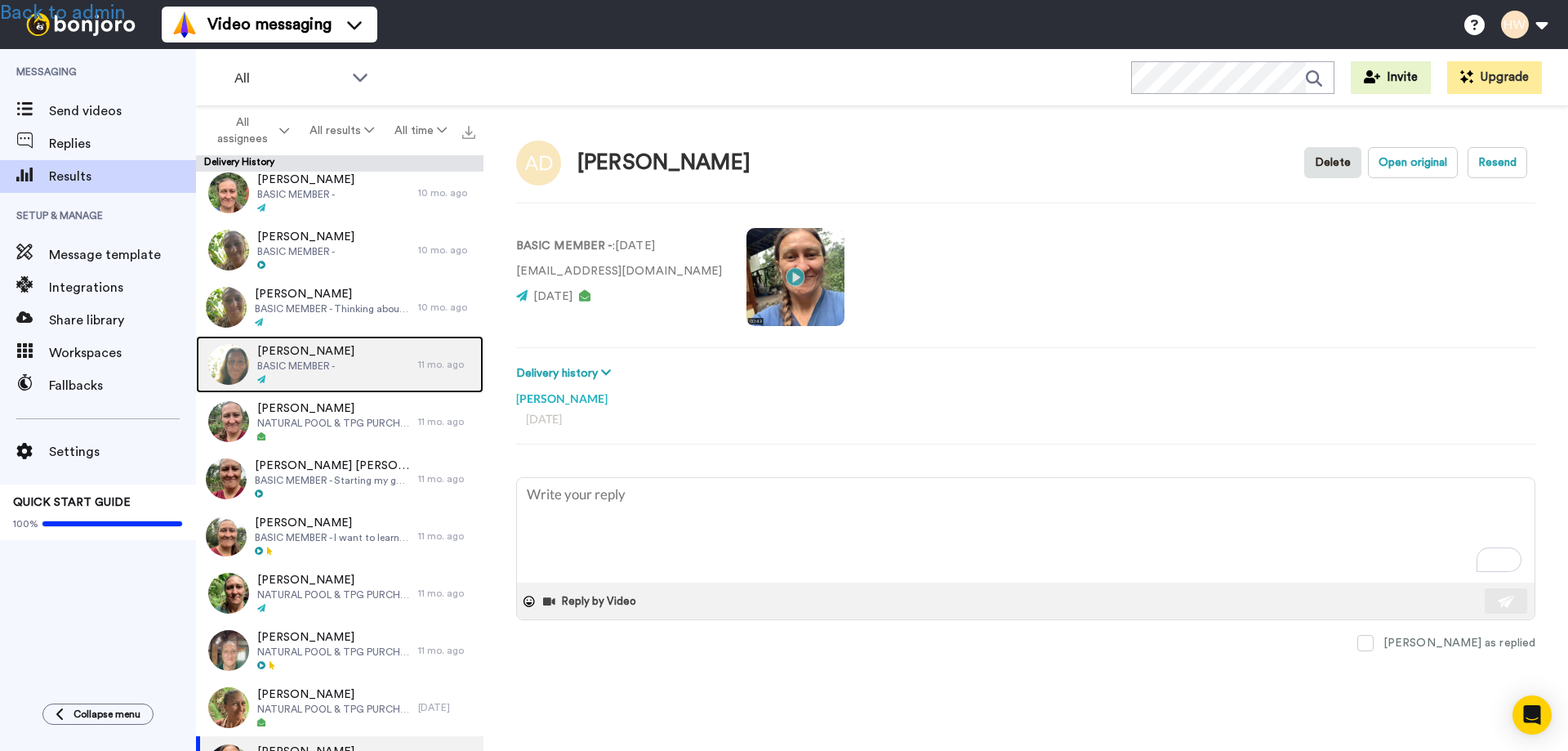
click at [351, 358] on div "Robin Samuels BASIC MEMBER -" at bounding box center [307, 364] width 222 height 57
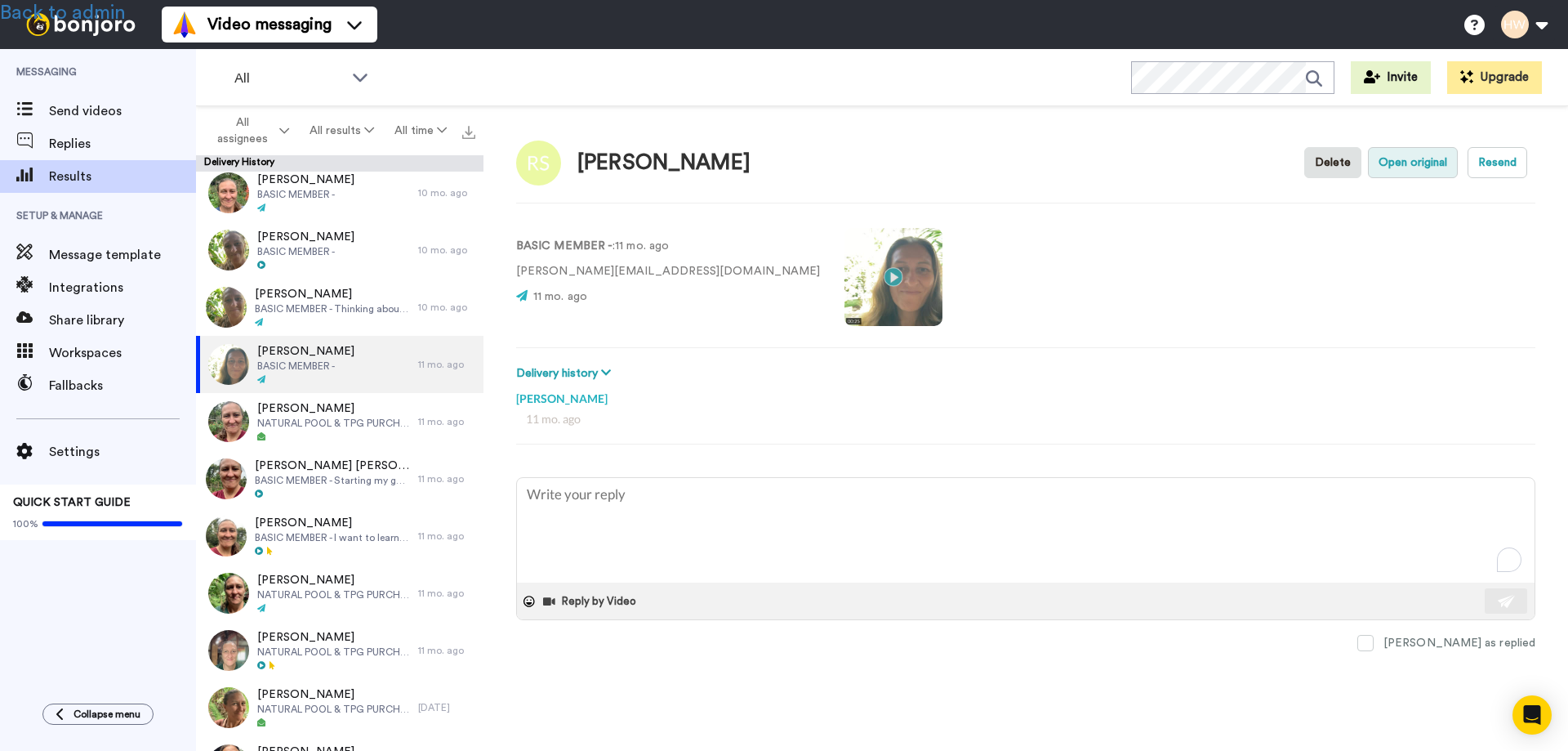
click at [1404, 156] on button "Open original" at bounding box center [1413, 162] width 90 height 31
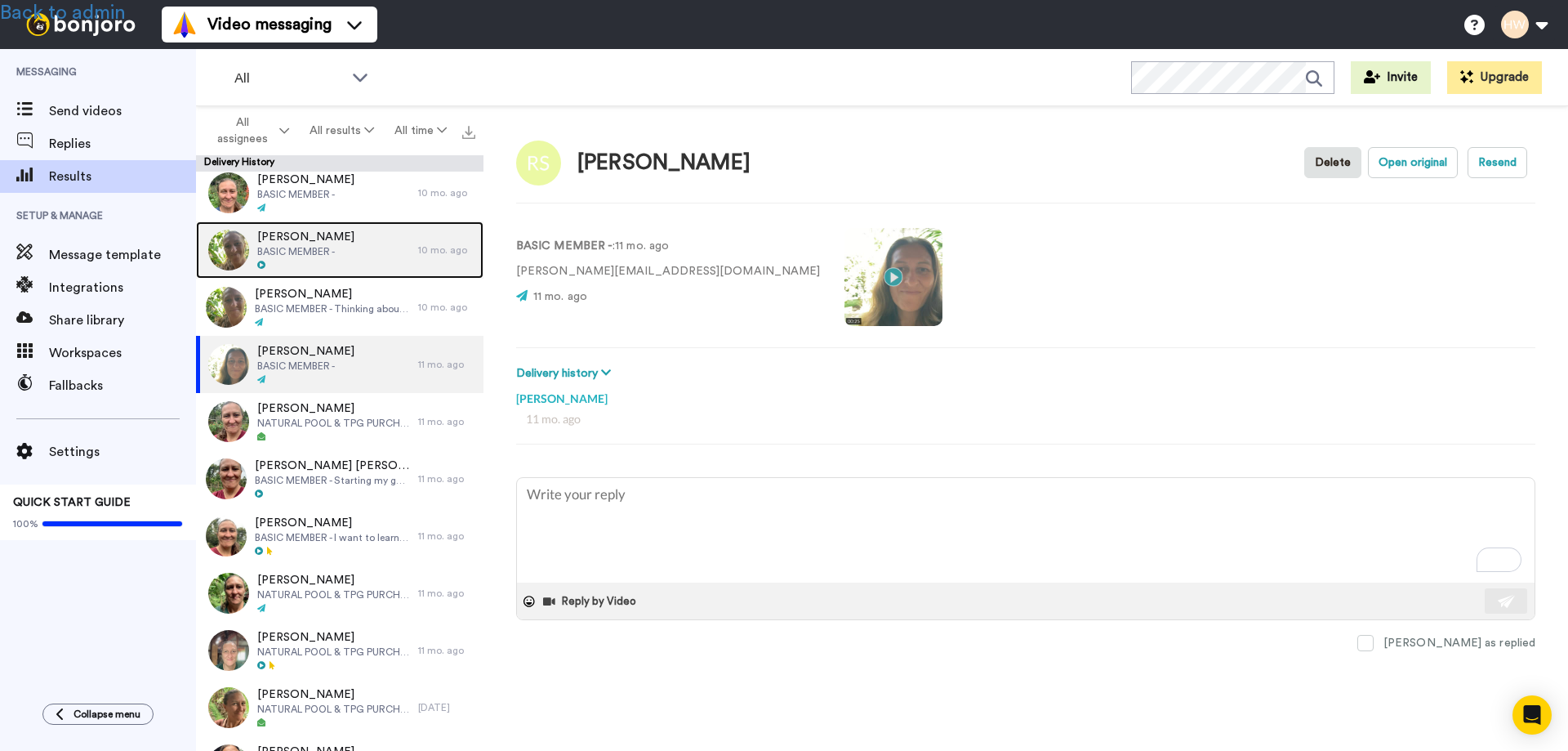
click at [308, 250] on span "BASIC MEMBER -" at bounding box center [305, 252] width 97 height 13
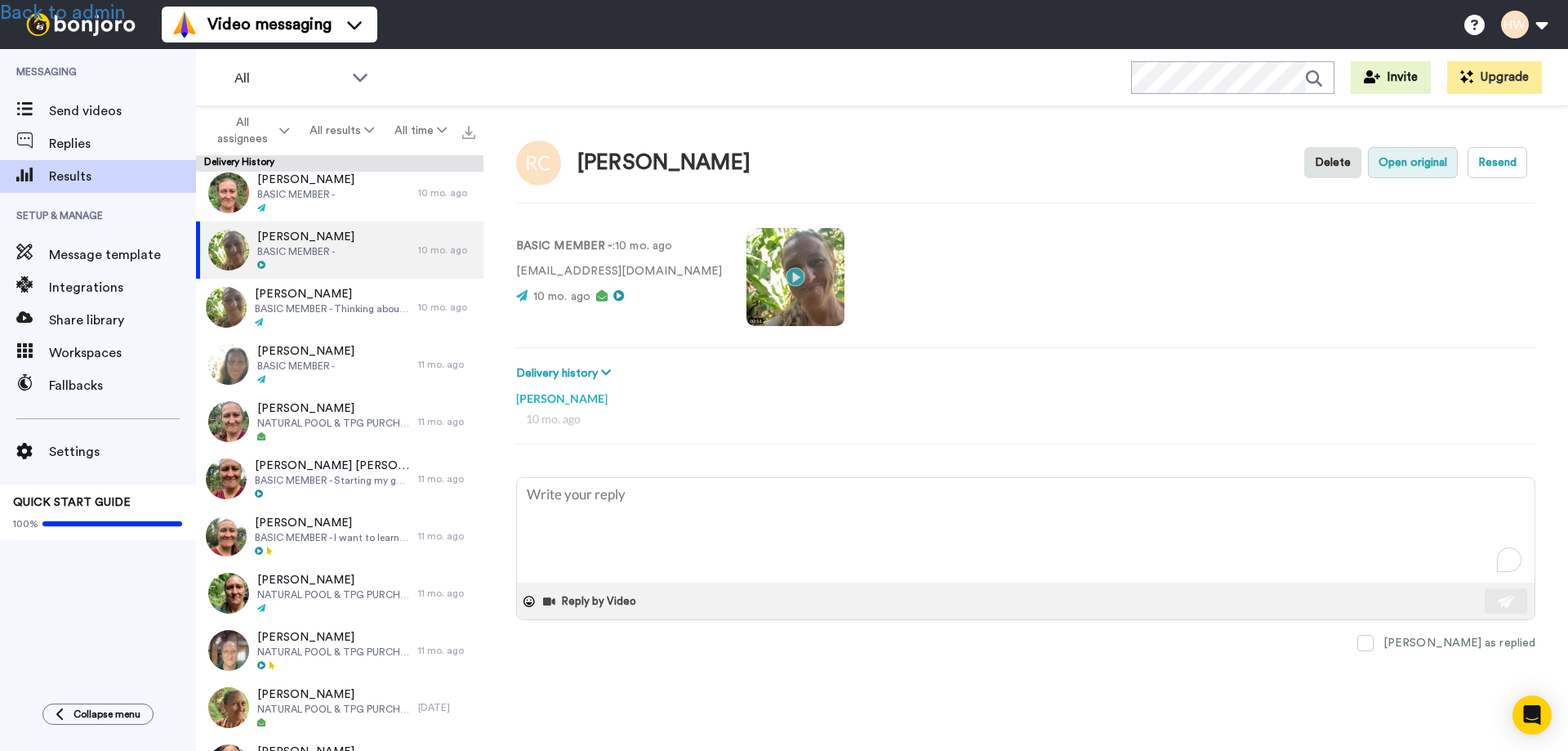
click at [1411, 163] on button "Open original" at bounding box center [1413, 162] width 90 height 31
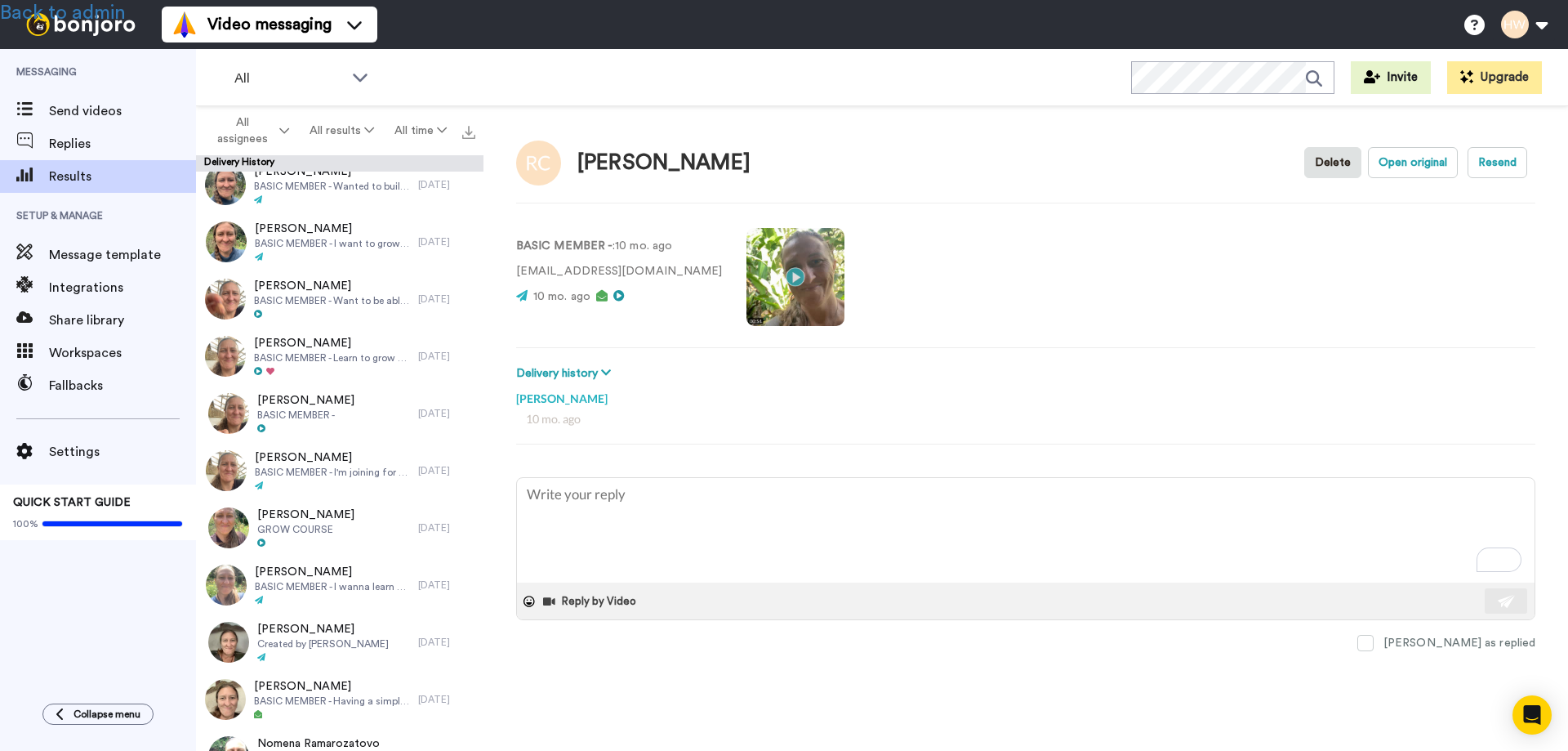
scroll to position [1568, 0]
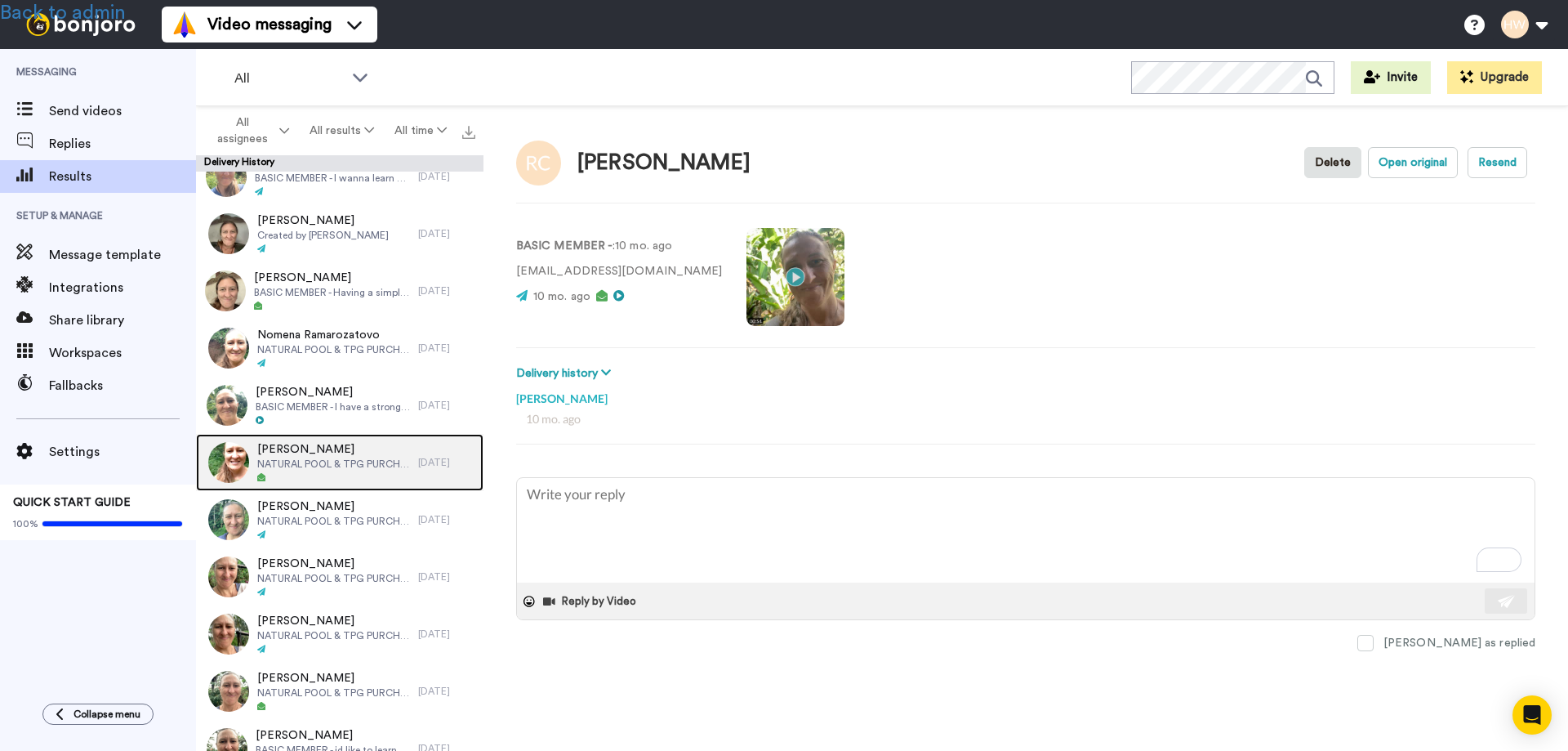
click at [321, 458] on span "NATURAL POOL & TPG PURCHASE" at bounding box center [333, 464] width 153 height 13
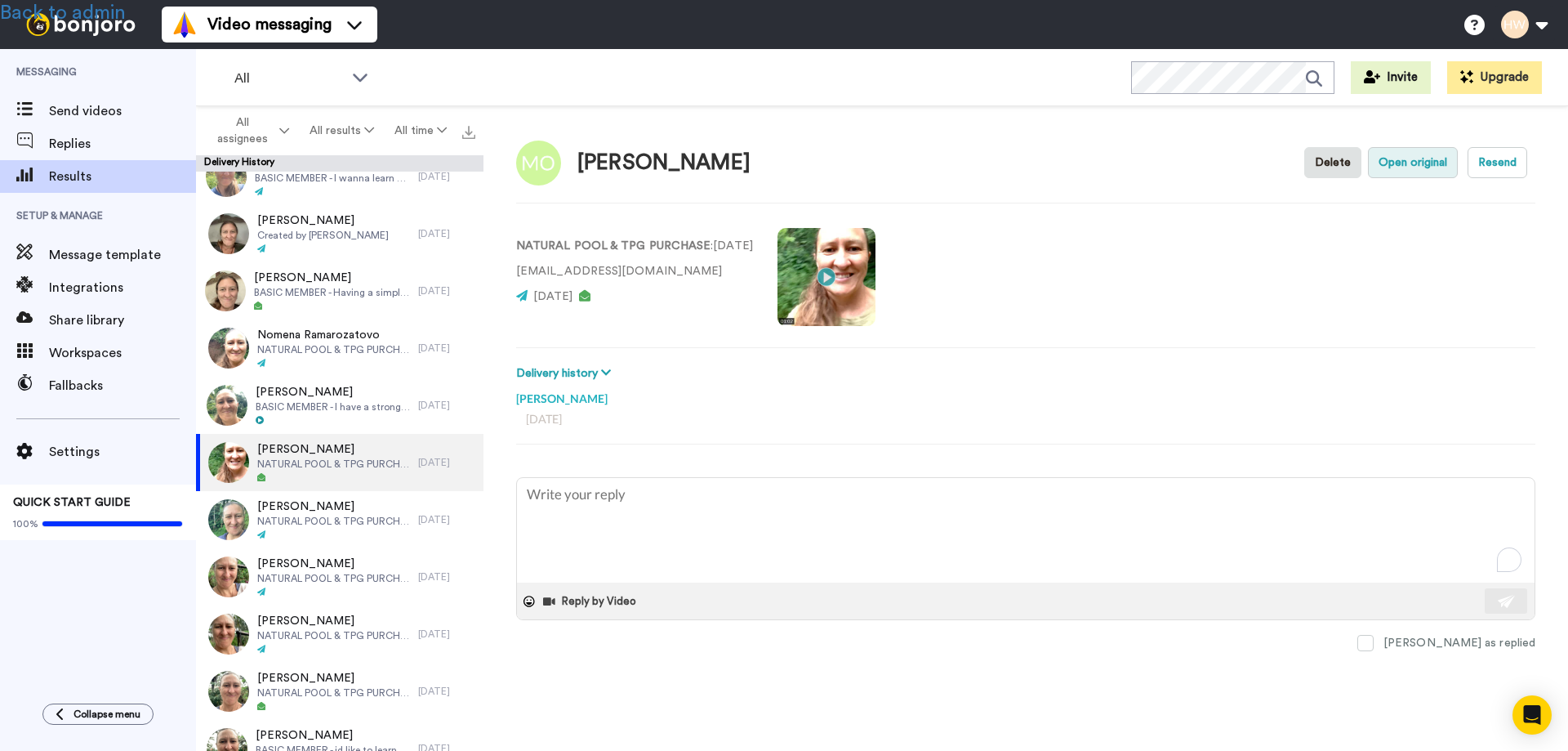
click at [1397, 160] on button "Open original" at bounding box center [1413, 162] width 90 height 31
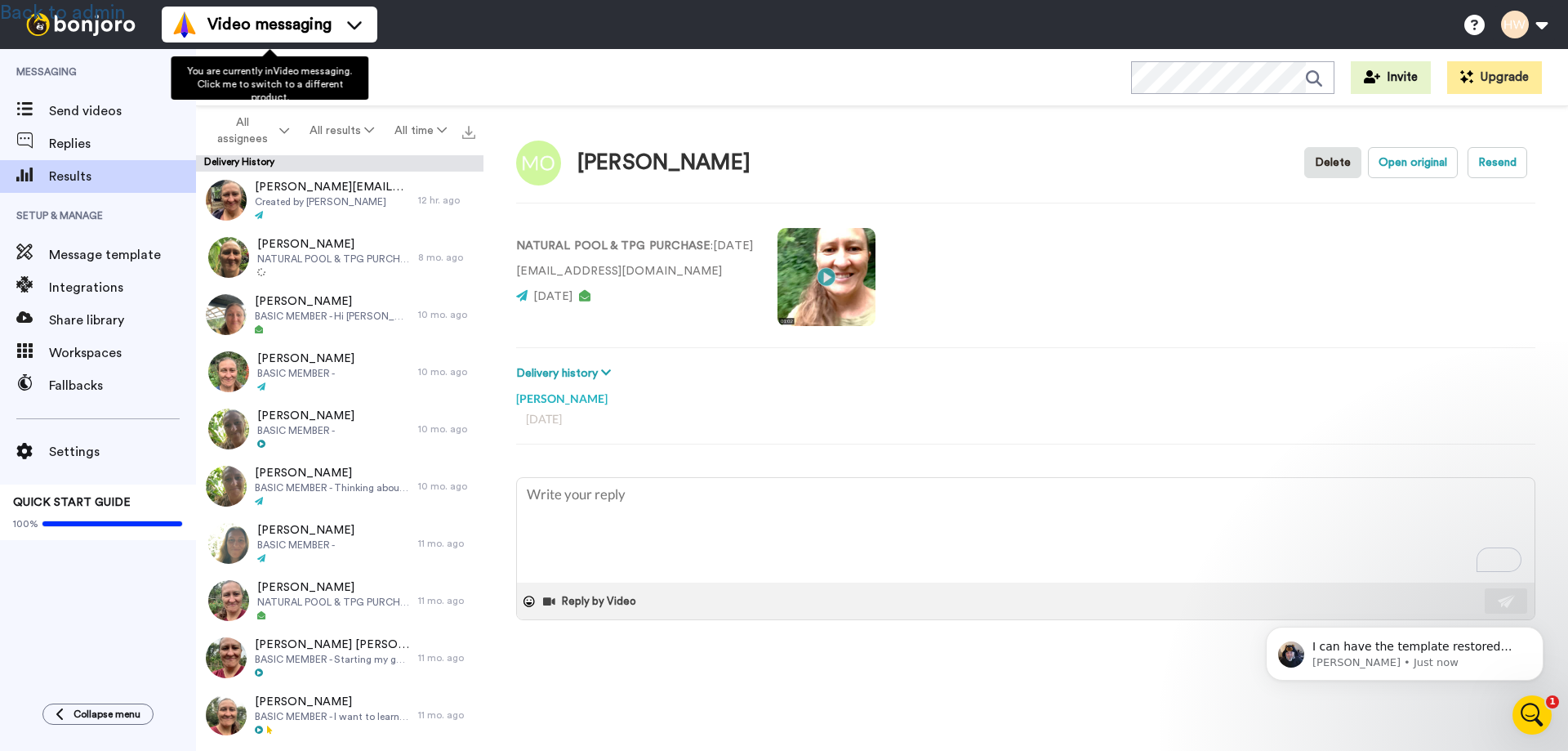
type textarea "x"
click at [56, 9] on link "Back to admin" at bounding box center [62, 13] width 126 height 20
